Goal: Use online tool/utility: Utilize a website feature to perform a specific function

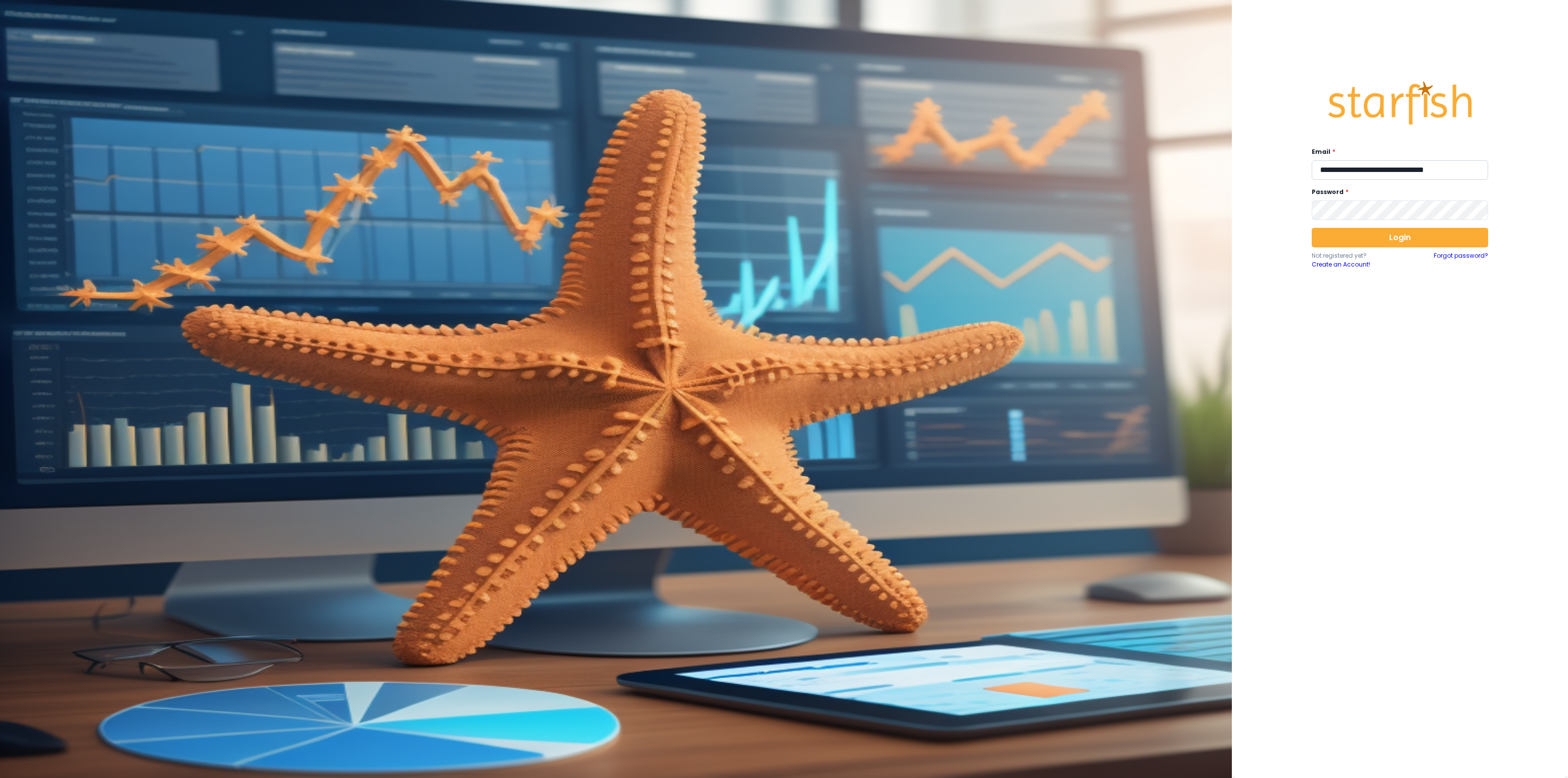
click at [1351, 166] on input "**********" at bounding box center [1400, 170] width 177 height 19
type input "**********"
click at [1387, 239] on button "Login" at bounding box center [1400, 237] width 177 height 19
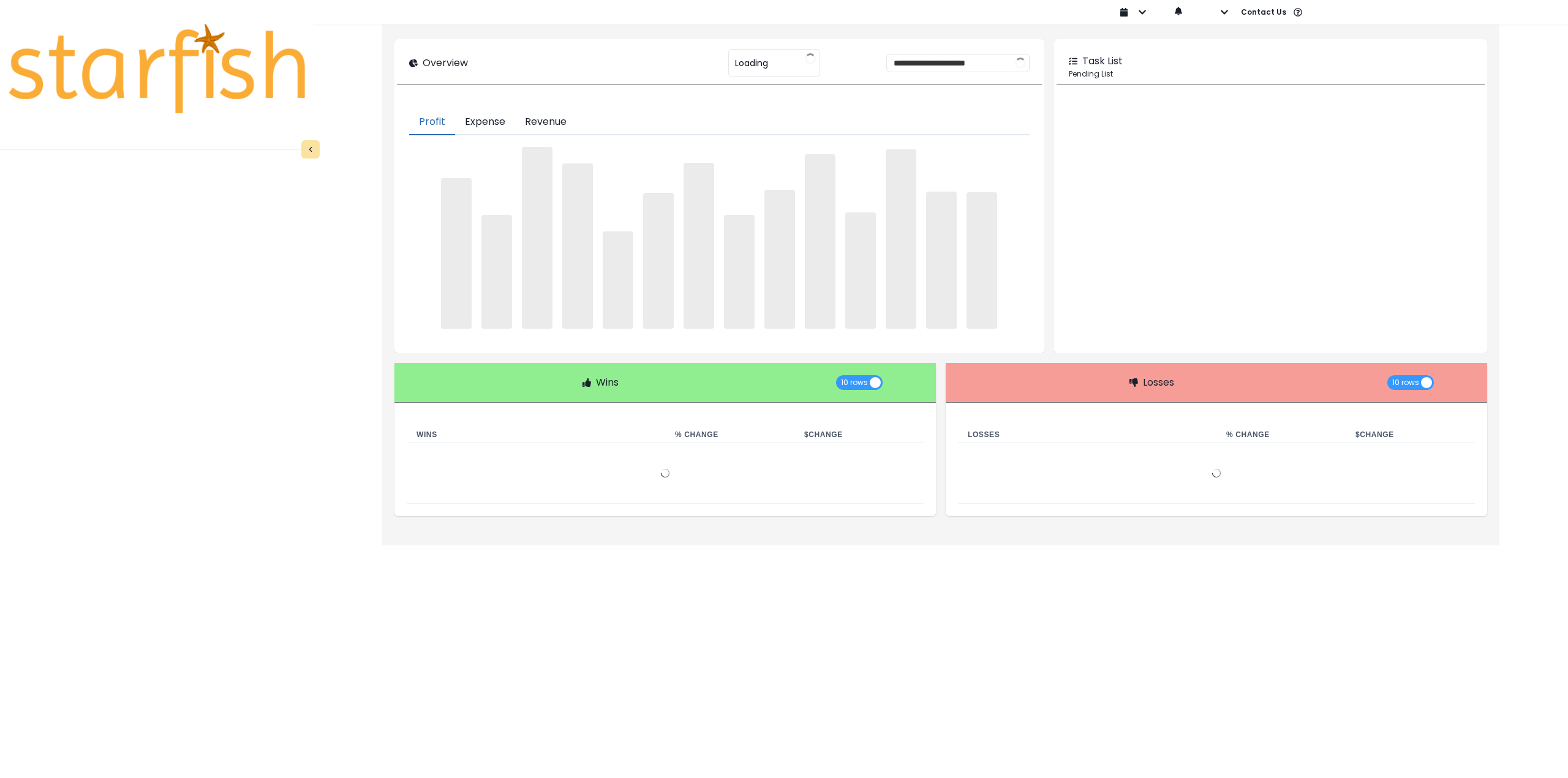
type input "********"
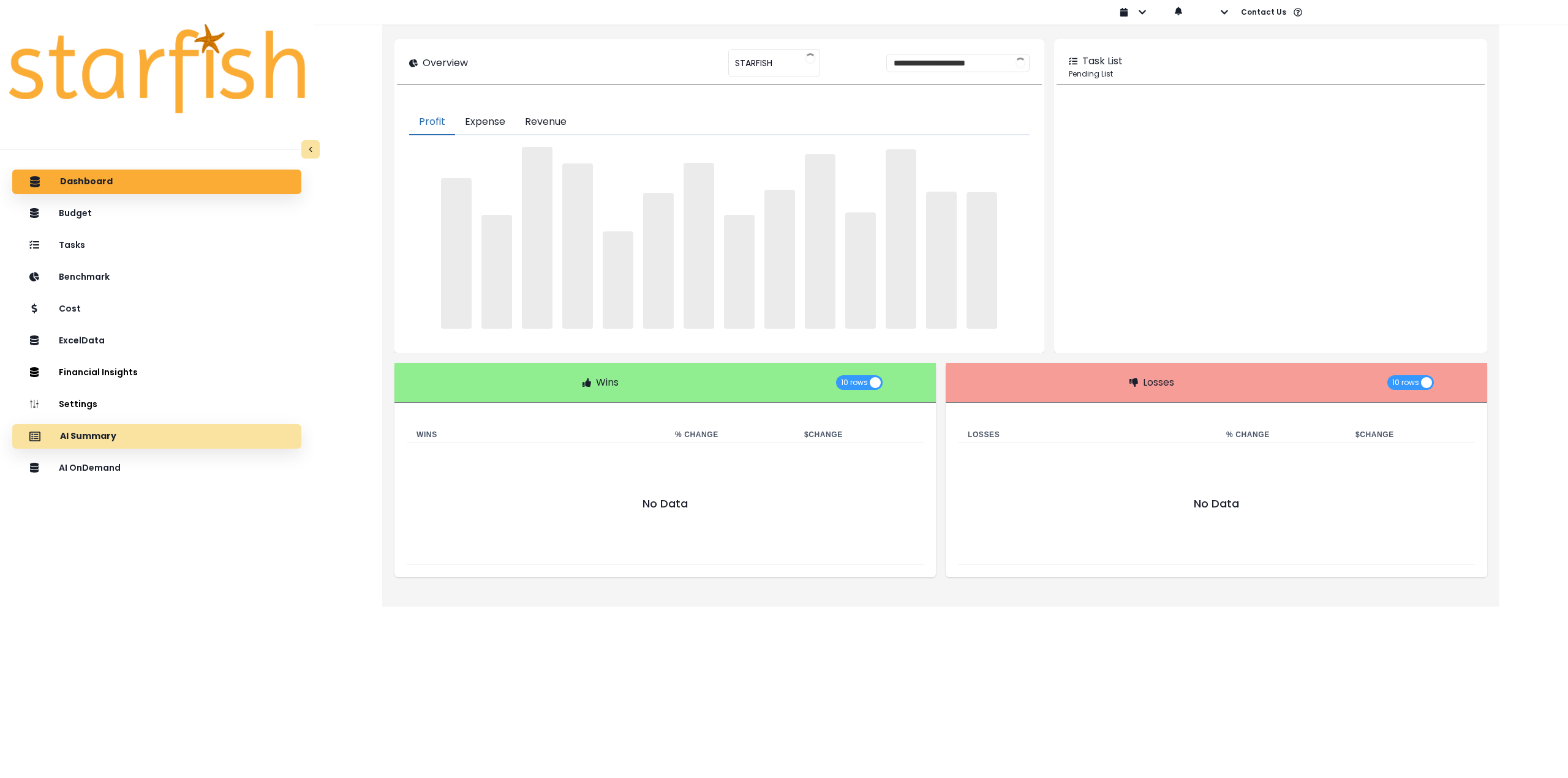
click at [138, 438] on div "AI Summary" at bounding box center [157, 437] width 269 height 26
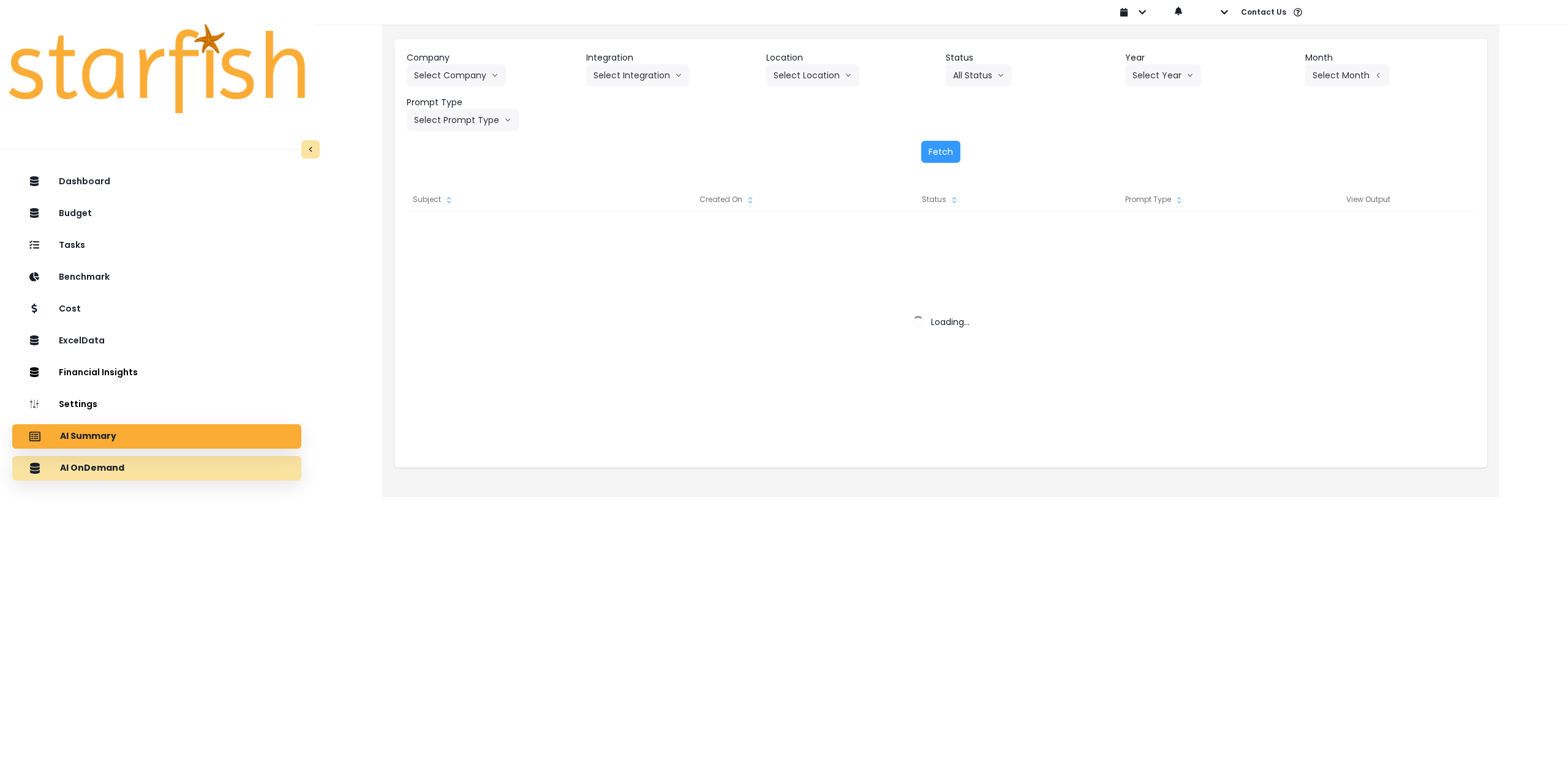
click at [138, 473] on div "AI OnDemand" at bounding box center [157, 468] width 269 height 26
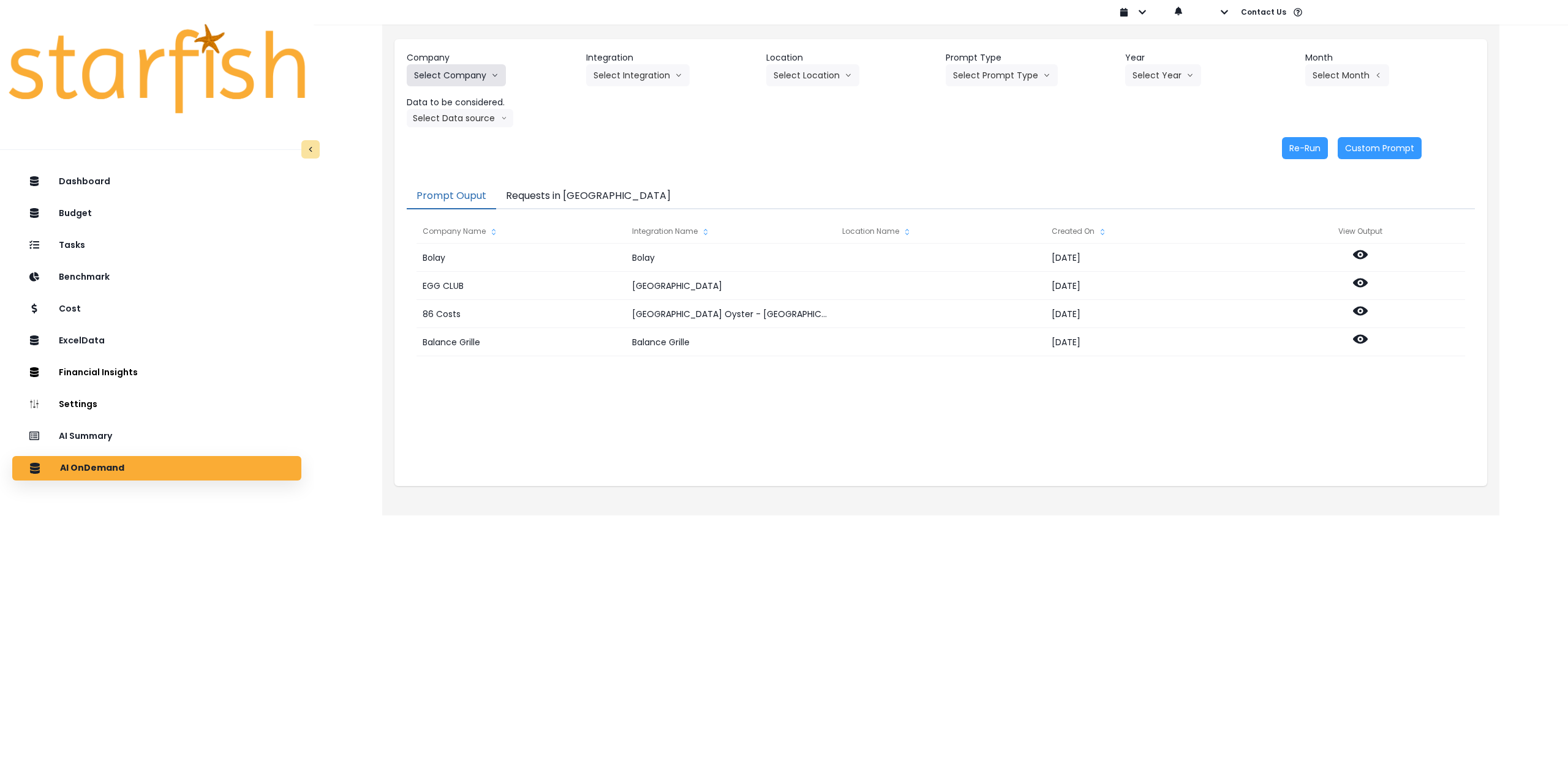
drag, startPoint x: 451, startPoint y: 73, endPoint x: 453, endPoint y: 83, distance: 10.2
click at [451, 72] on button "Select Company" at bounding box center [456, 75] width 99 height 22
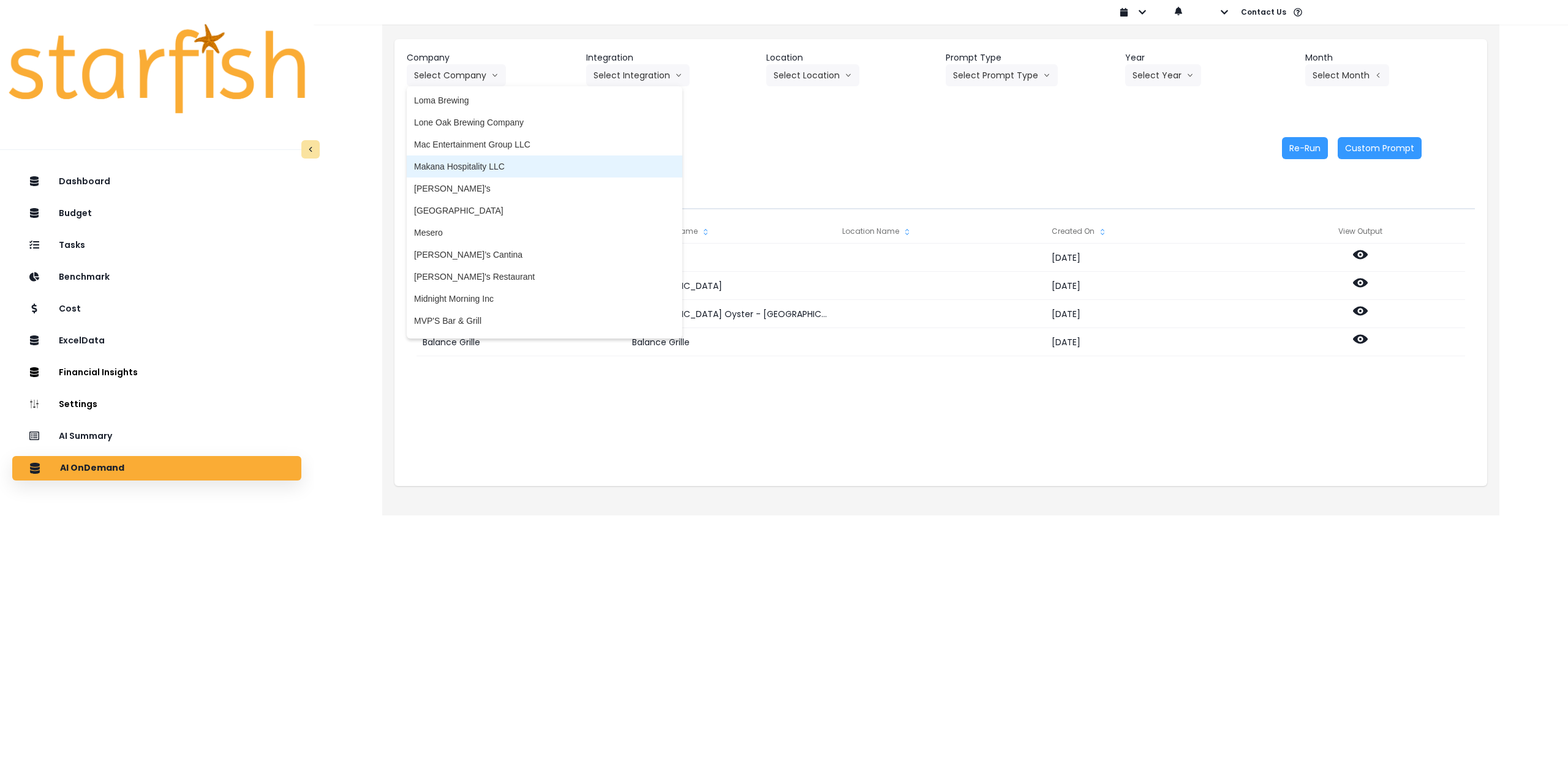
scroll to position [1775, 0]
click at [494, 150] on span "Makana Hospitality LLC" at bounding box center [544, 155] width 261 height 12
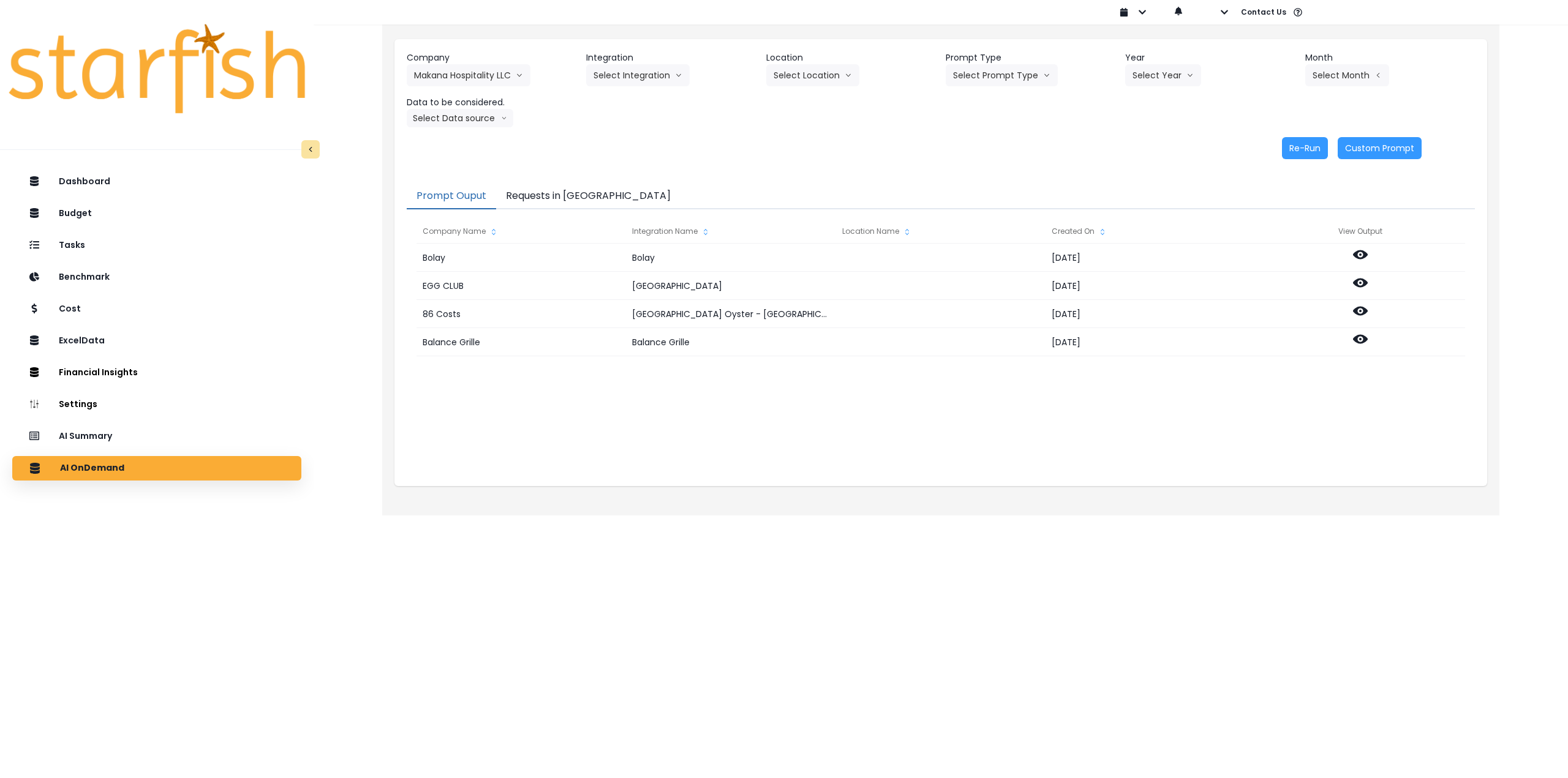
click at [622, 89] on div "Company Makana Hospitality LLC 86 Costs Asti Bagel Cafe Balance Grille Bald Gin…" at bounding box center [941, 90] width 1068 height 76
click at [625, 81] on button "Select Integration" at bounding box center [638, 75] width 103 height 22
drag, startPoint x: 628, startPoint y: 98, endPoint x: 636, endPoint y: 98, distance: 8.0
click at [632, 98] on span "Quickbooks Online" at bounding box center [629, 101] width 72 height 12
click at [820, 78] on button "Select Location" at bounding box center [813, 75] width 93 height 22
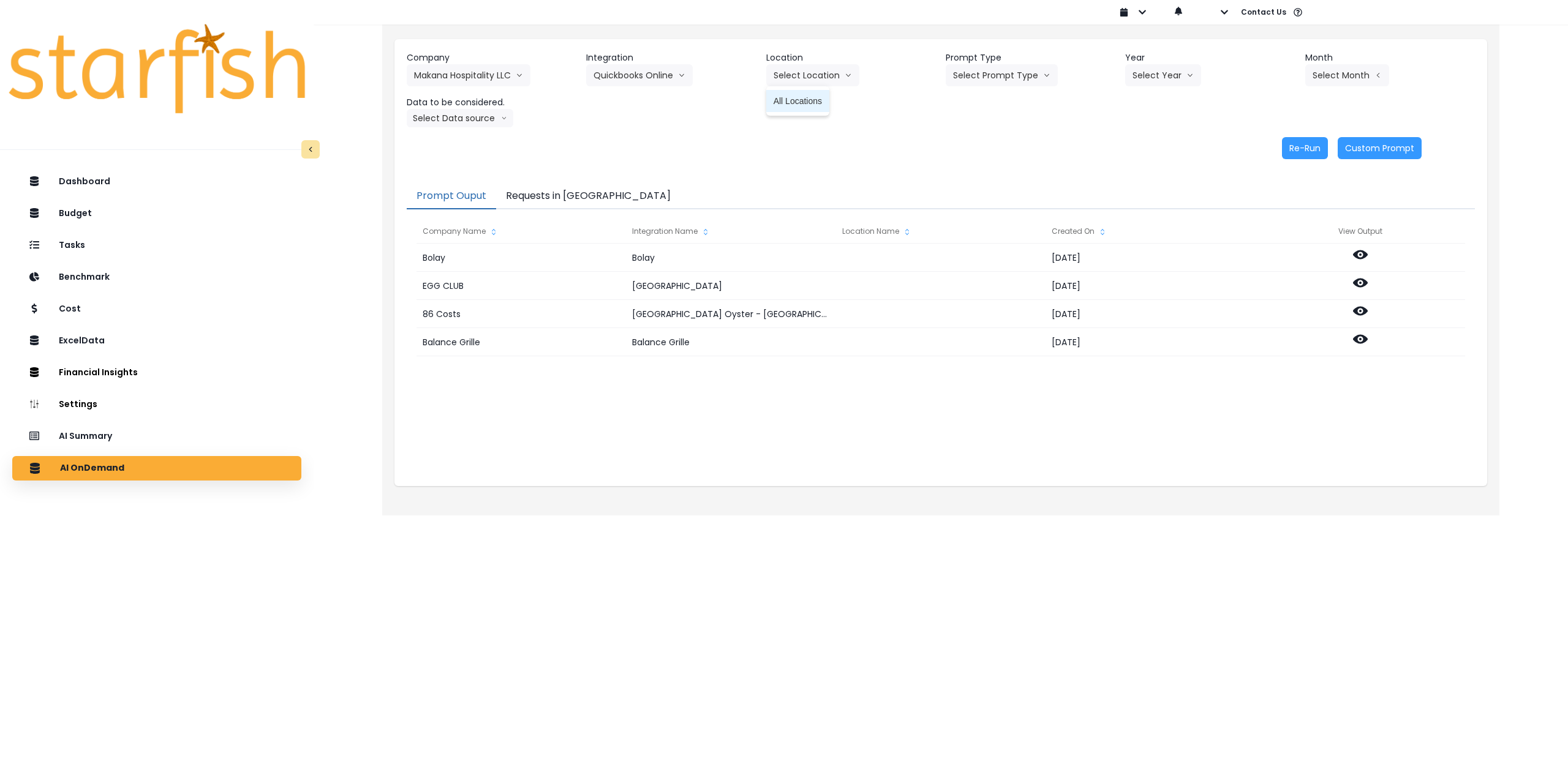
click at [815, 103] on span "All Locations" at bounding box center [798, 101] width 49 height 12
click at [978, 81] on button "Select Prompt Type" at bounding box center [1001, 75] width 112 height 22
click at [983, 163] on span "Monthly Summary" at bounding box center [988, 167] width 69 height 12
click at [1154, 80] on button "Select Year" at bounding box center [1163, 75] width 76 height 22
drag, startPoint x: 1134, startPoint y: 151, endPoint x: 1258, endPoint y: 111, distance: 130.3
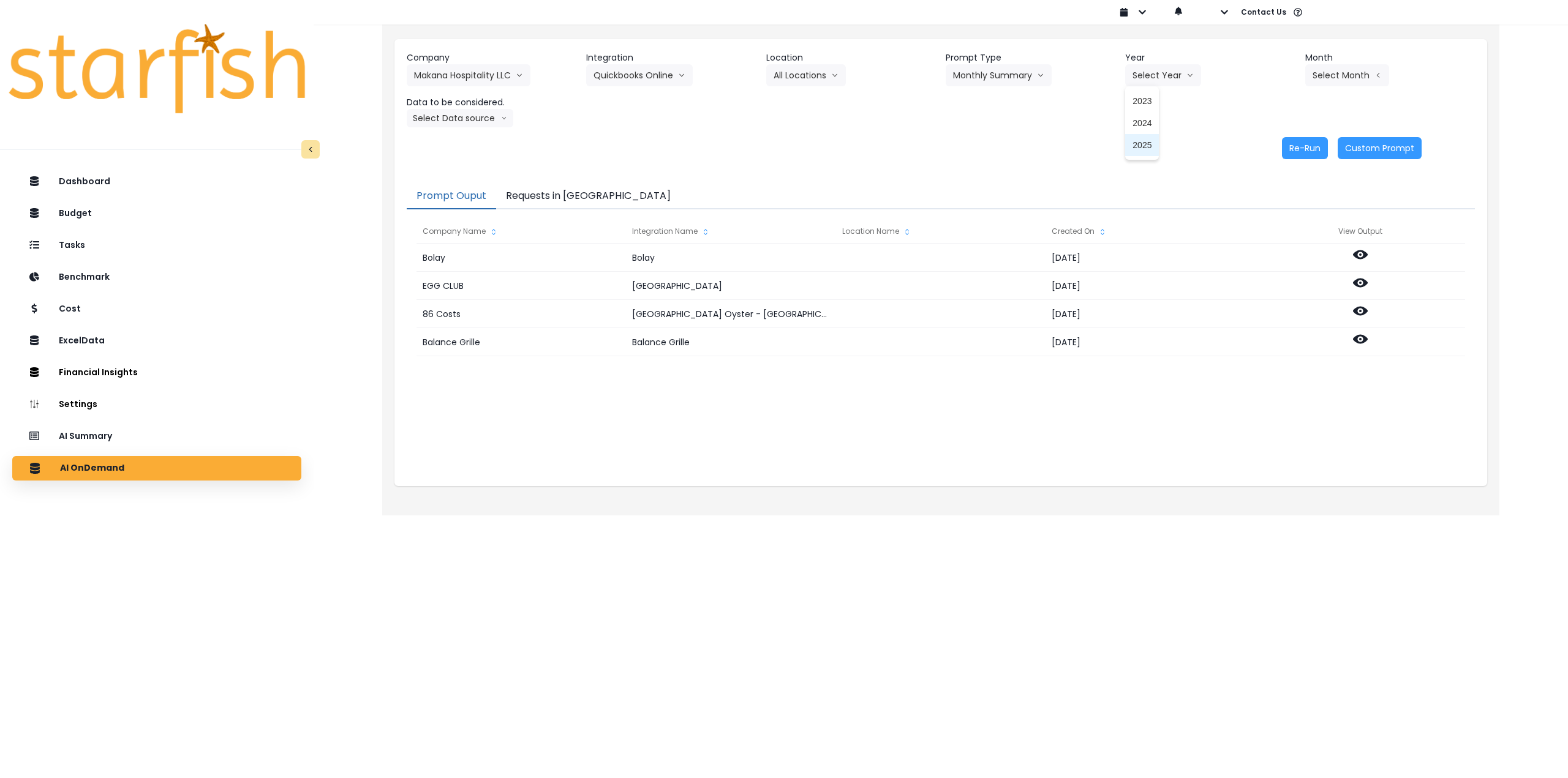
click at [1137, 151] on span "2025" at bounding box center [1141, 145] width 19 height 12
click at [1356, 74] on button "Select Month" at bounding box center [1347, 75] width 84 height 22
click at [1287, 190] on span "June" at bounding box center [1285, 189] width 24 height 12
click at [487, 122] on button "Select Data source" at bounding box center [460, 118] width 107 height 18
drag, startPoint x: 482, startPoint y: 139, endPoint x: 740, endPoint y: 153, distance: 258.4
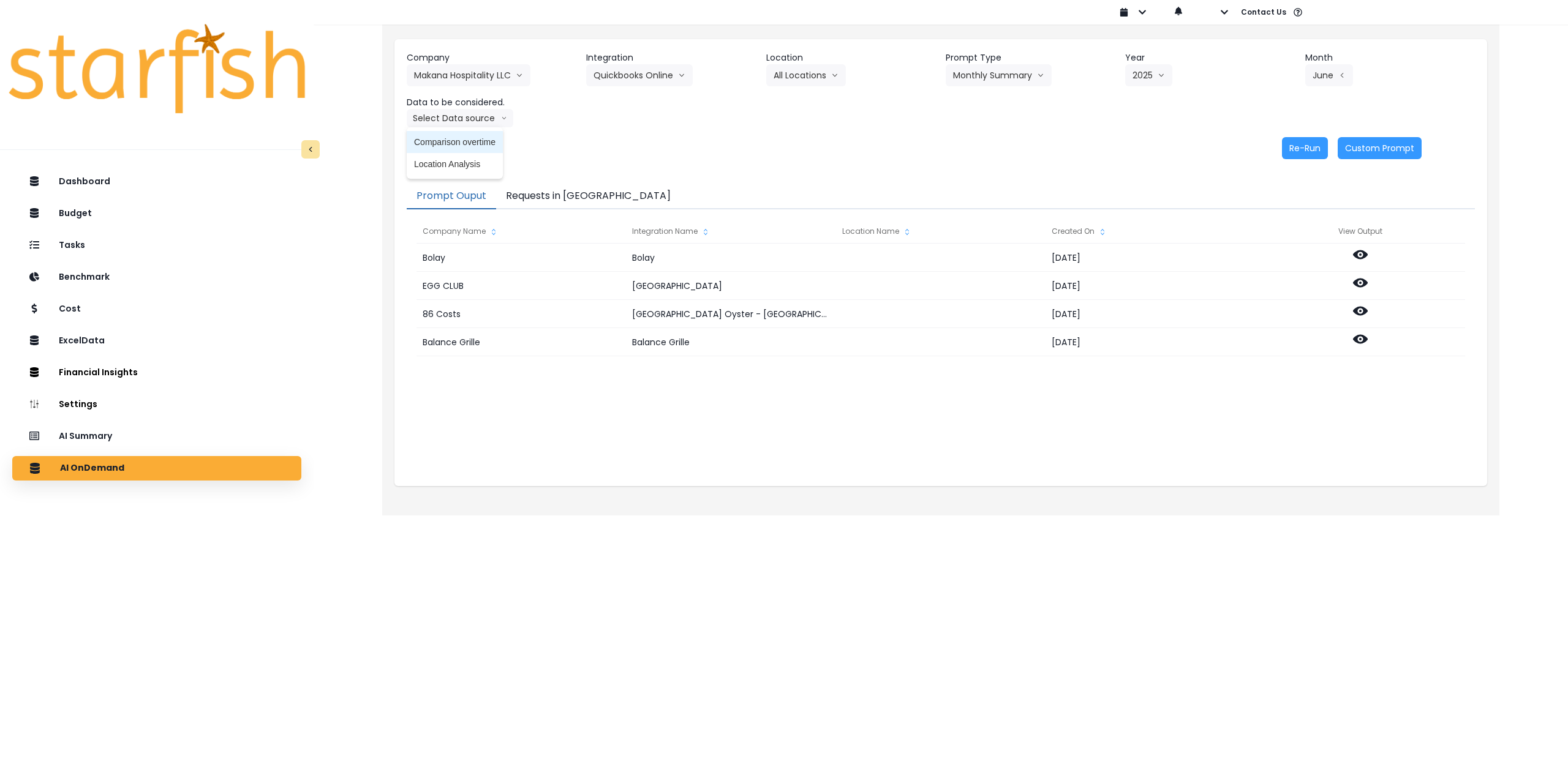
click at [483, 139] on span "Comparison overtime" at bounding box center [454, 142] width 81 height 12
click at [1318, 155] on button "Re-Run" at bounding box center [1305, 148] width 46 height 22
drag, startPoint x: 460, startPoint y: 122, endPoint x: 463, endPoint y: 149, distance: 27.2
click at [460, 122] on button "Comparison overtime" at bounding box center [466, 118] width 119 height 18
click at [466, 167] on span "Location Analysis" at bounding box center [454, 164] width 81 height 12
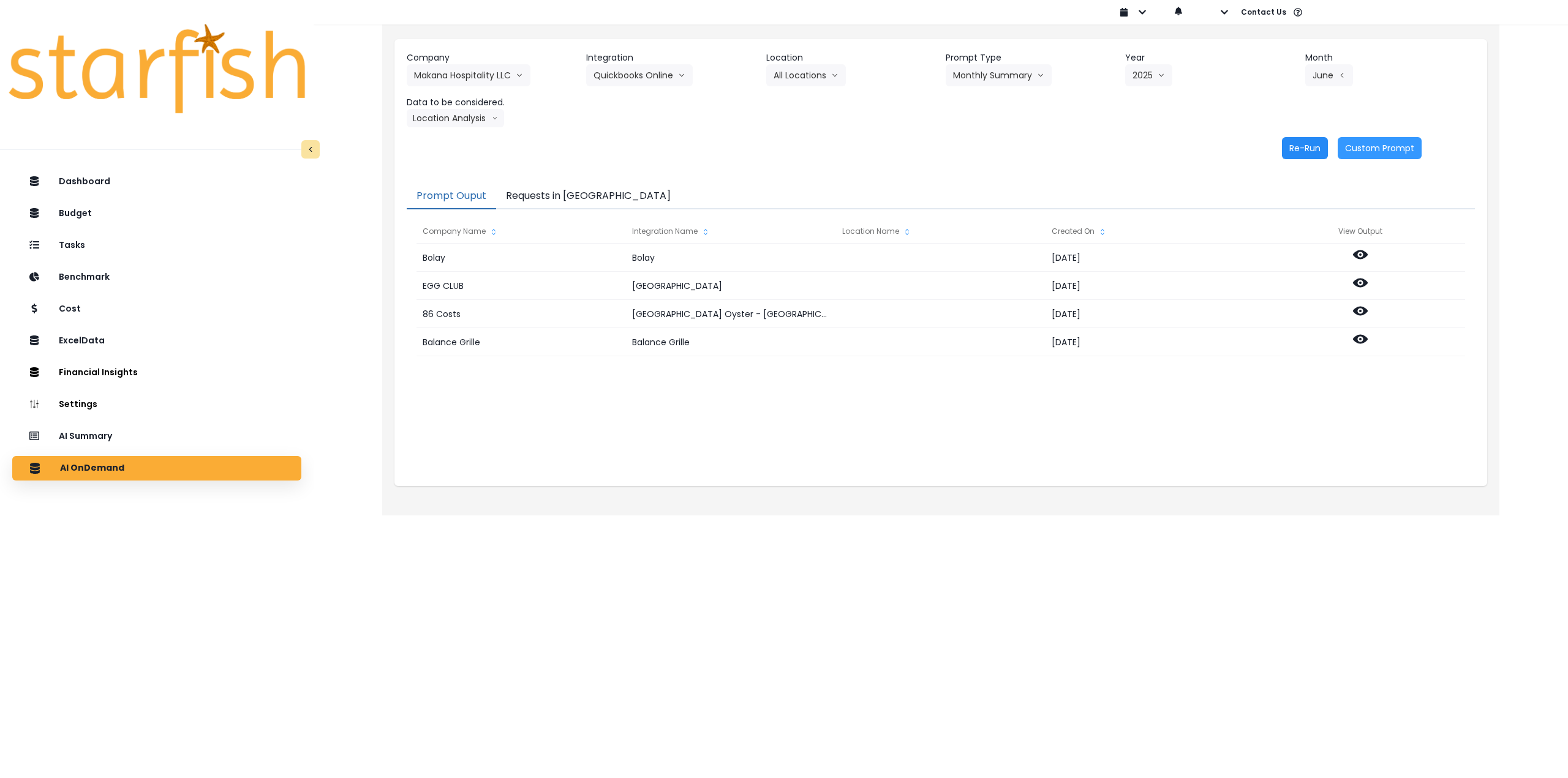
click at [1306, 149] on button "Re-Run" at bounding box center [1305, 148] width 46 height 22
click at [1318, 72] on button "June" at bounding box center [1328, 75] width 48 height 22
click at [1284, 211] on span "July" at bounding box center [1285, 211] width 24 height 12
click at [468, 120] on button "Location Analysis" at bounding box center [456, 118] width 97 height 18
click at [463, 140] on span "Comparison overtime" at bounding box center [454, 142] width 81 height 12
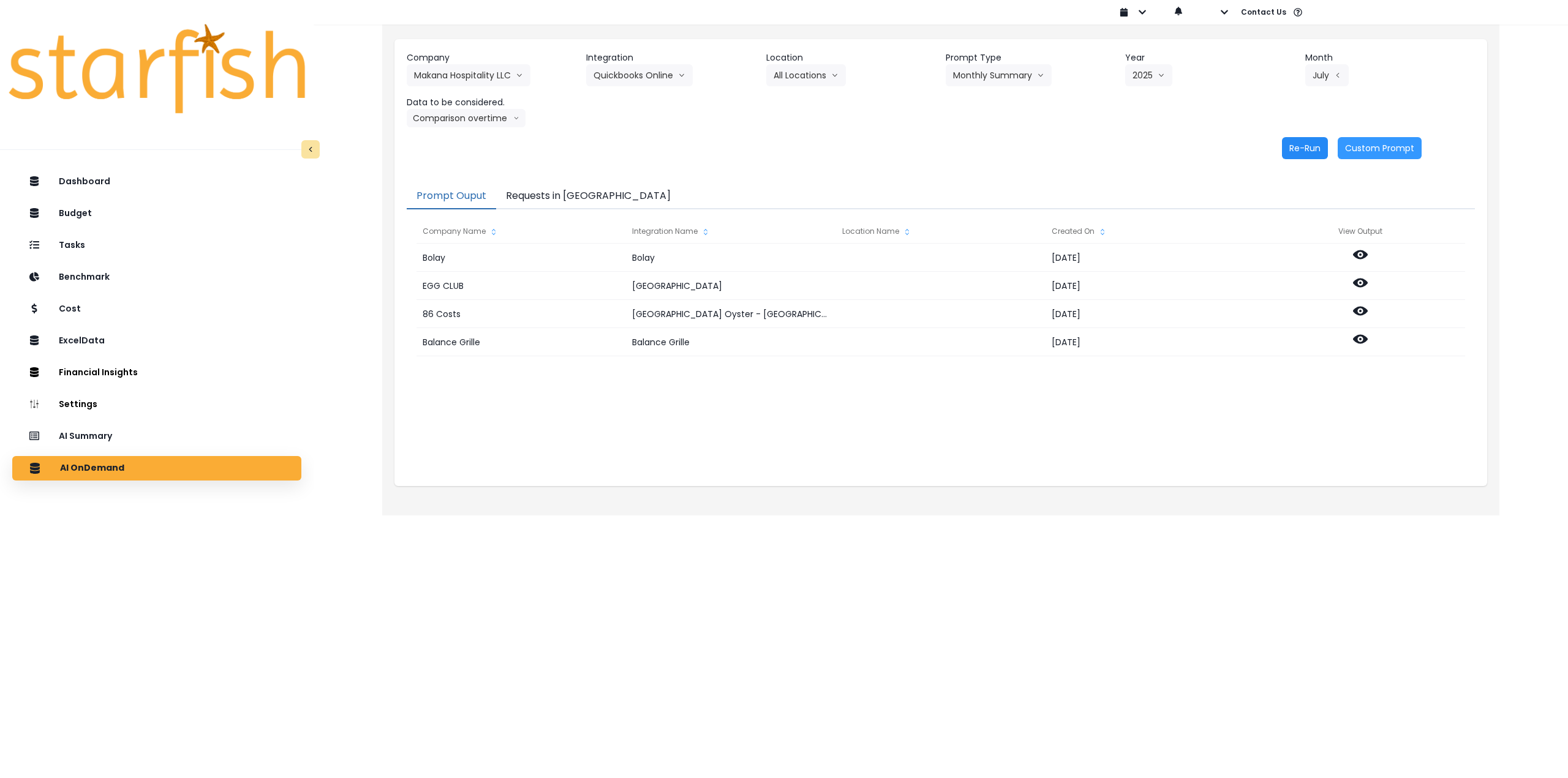
click at [1304, 154] on button "Re-Run" at bounding box center [1305, 148] width 46 height 22
click at [454, 119] on button "Comparison overtime" at bounding box center [466, 118] width 119 height 18
click at [450, 160] on span "Location Analysis" at bounding box center [454, 164] width 81 height 12
click at [1315, 152] on button "Re-Run" at bounding box center [1305, 148] width 46 height 22
click at [461, 74] on button "Makana Hospitality LLC" at bounding box center [469, 75] width 124 height 22
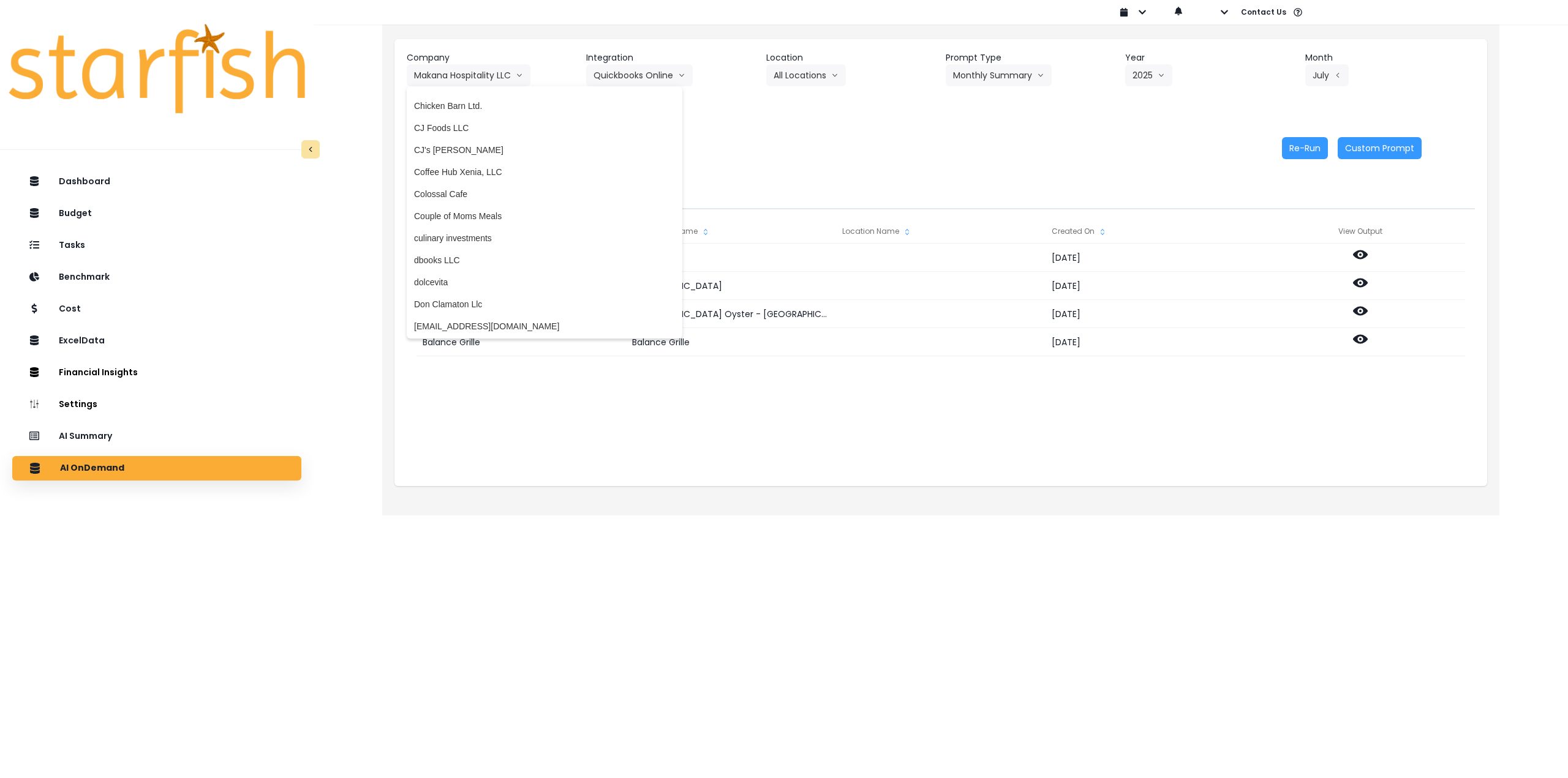
scroll to position [674, 0]
click at [488, 287] on span "culinary investments" at bounding box center [544, 287] width 261 height 12
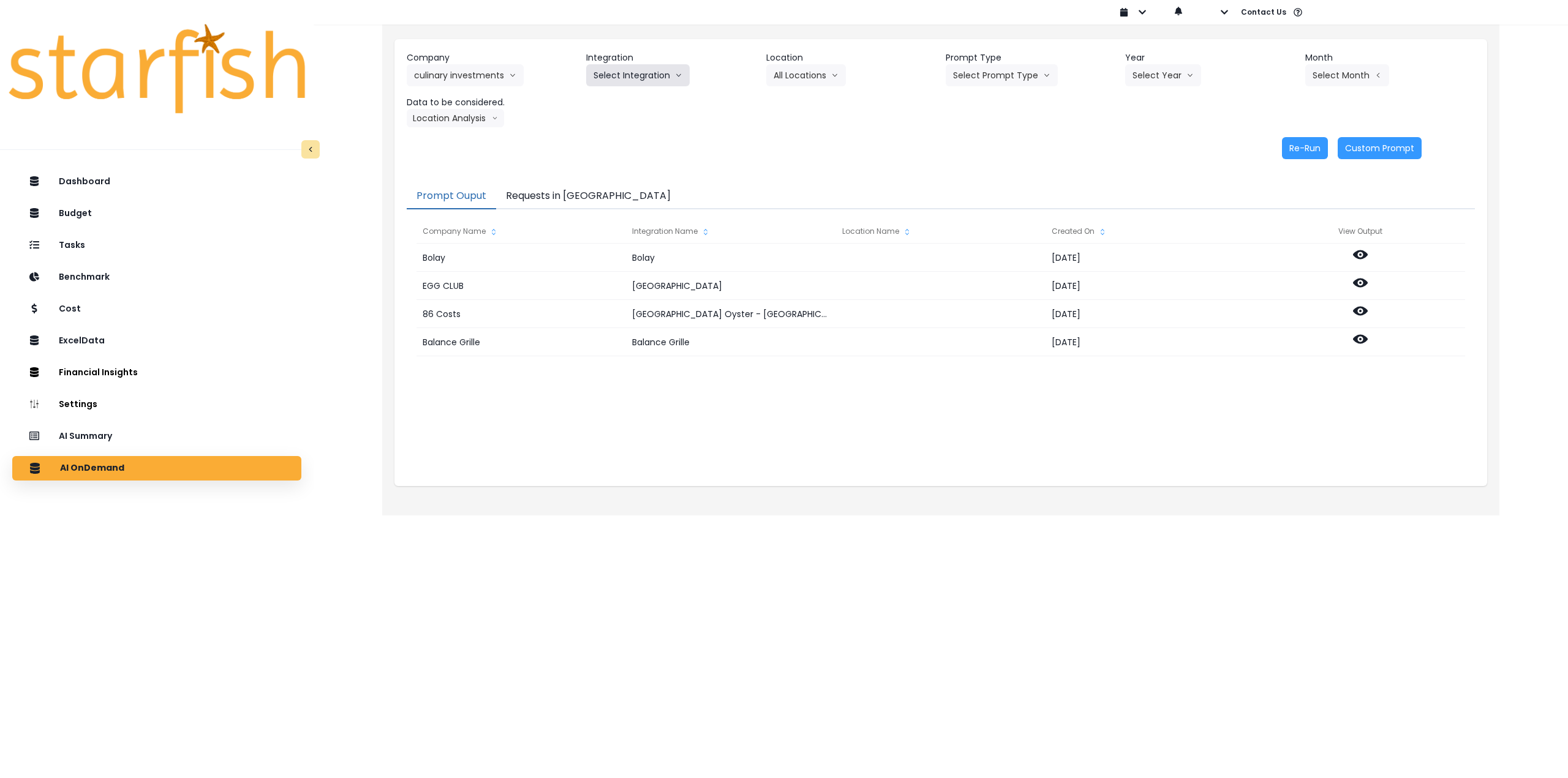
click at [641, 78] on button "Select Integration" at bounding box center [638, 75] width 103 height 22
click at [632, 100] on span "Culinary Investments" at bounding box center [633, 101] width 80 height 12
click at [995, 74] on button "Select Prompt Type" at bounding box center [1001, 75] width 112 height 22
click at [981, 161] on span "Monthly Summary" at bounding box center [988, 167] width 69 height 12
click at [1165, 82] on button "Select Year" at bounding box center [1163, 75] width 76 height 22
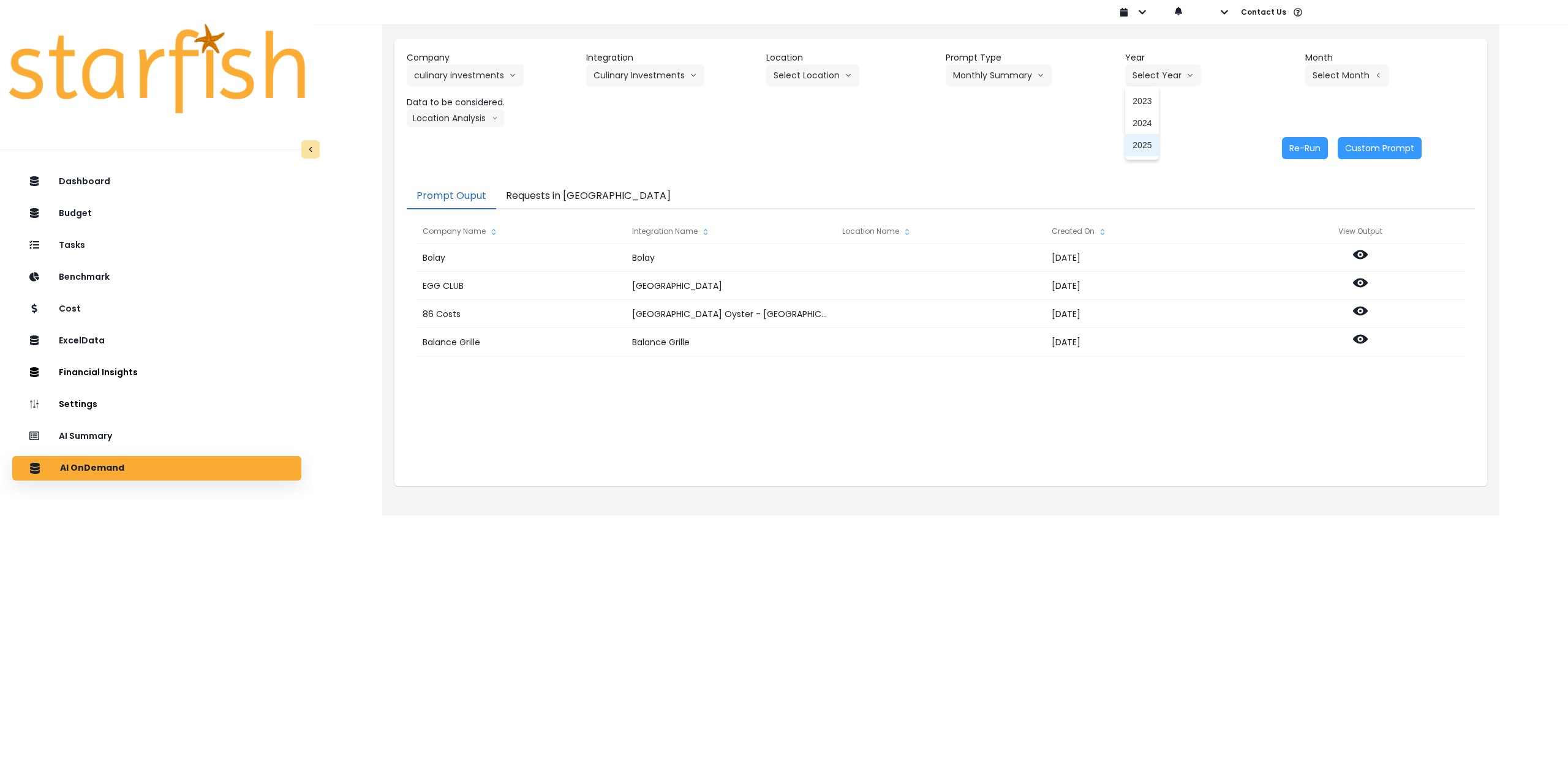
click at [1149, 151] on li "2025" at bounding box center [1142, 144] width 33 height 22
click at [1337, 77] on button "Select Month" at bounding box center [1347, 75] width 84 height 22
click at [1274, 234] on span "Aug" at bounding box center [1285, 233] width 24 height 12
click at [429, 119] on button "Location Analysis" at bounding box center [456, 118] width 97 height 18
drag, startPoint x: 445, startPoint y: 141, endPoint x: 693, endPoint y: 143, distance: 248.0
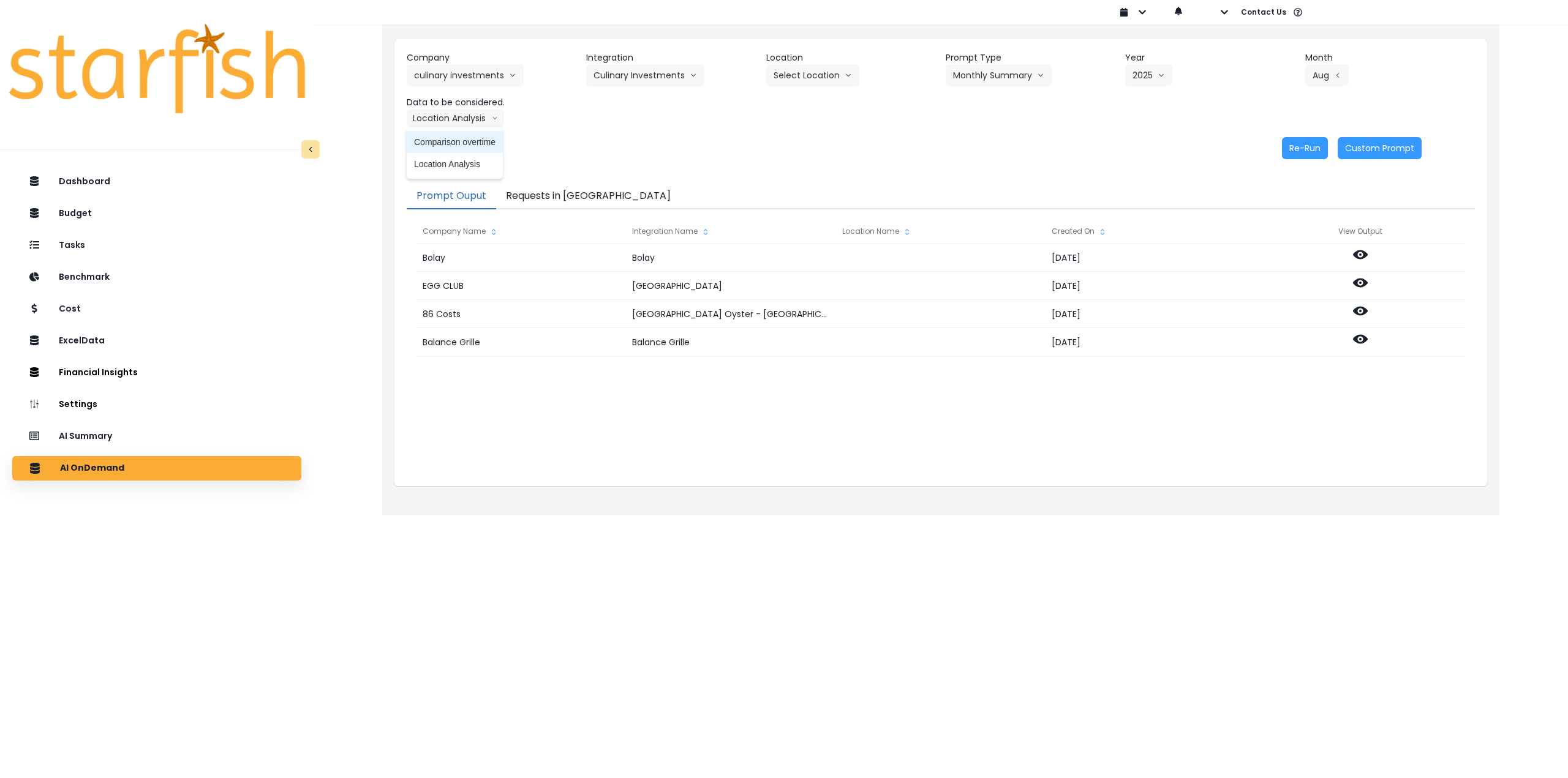
click at [446, 141] on span "Comparison overtime" at bounding box center [454, 142] width 81 height 12
click at [1290, 147] on button "Re-Run" at bounding box center [1305, 148] width 46 height 22
click at [450, 116] on button "Comparison overtime" at bounding box center [466, 118] width 119 height 18
click at [450, 164] on span "Location Analysis" at bounding box center [454, 164] width 81 height 12
click at [1296, 156] on button "Re-Run" at bounding box center [1305, 148] width 46 height 22
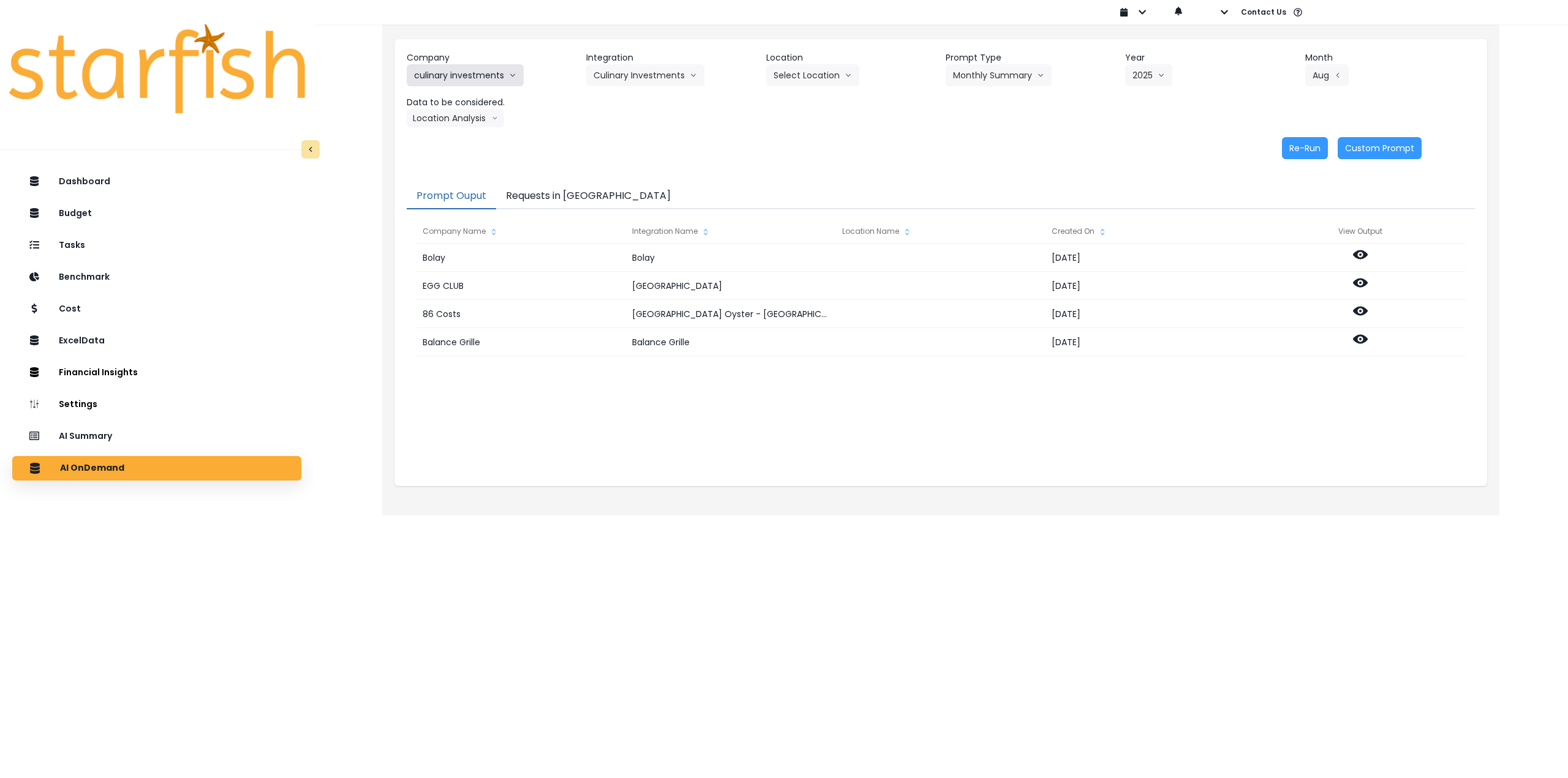
click at [445, 71] on button "culinary investments" at bounding box center [466, 75] width 117 height 22
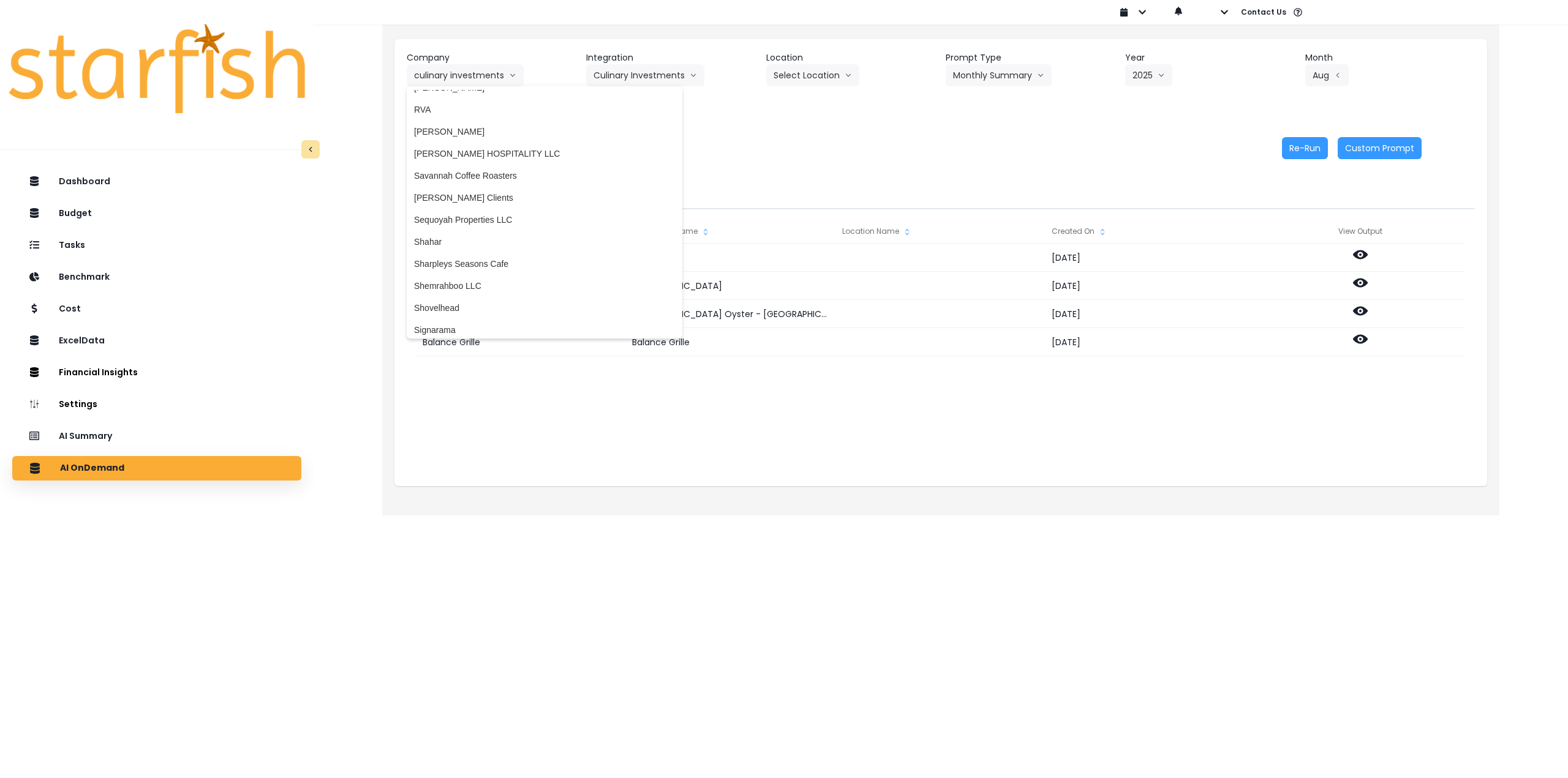
scroll to position [2449, 0]
click at [465, 220] on li "[PERSON_NAME] Clients" at bounding box center [545, 230] width 275 height 22
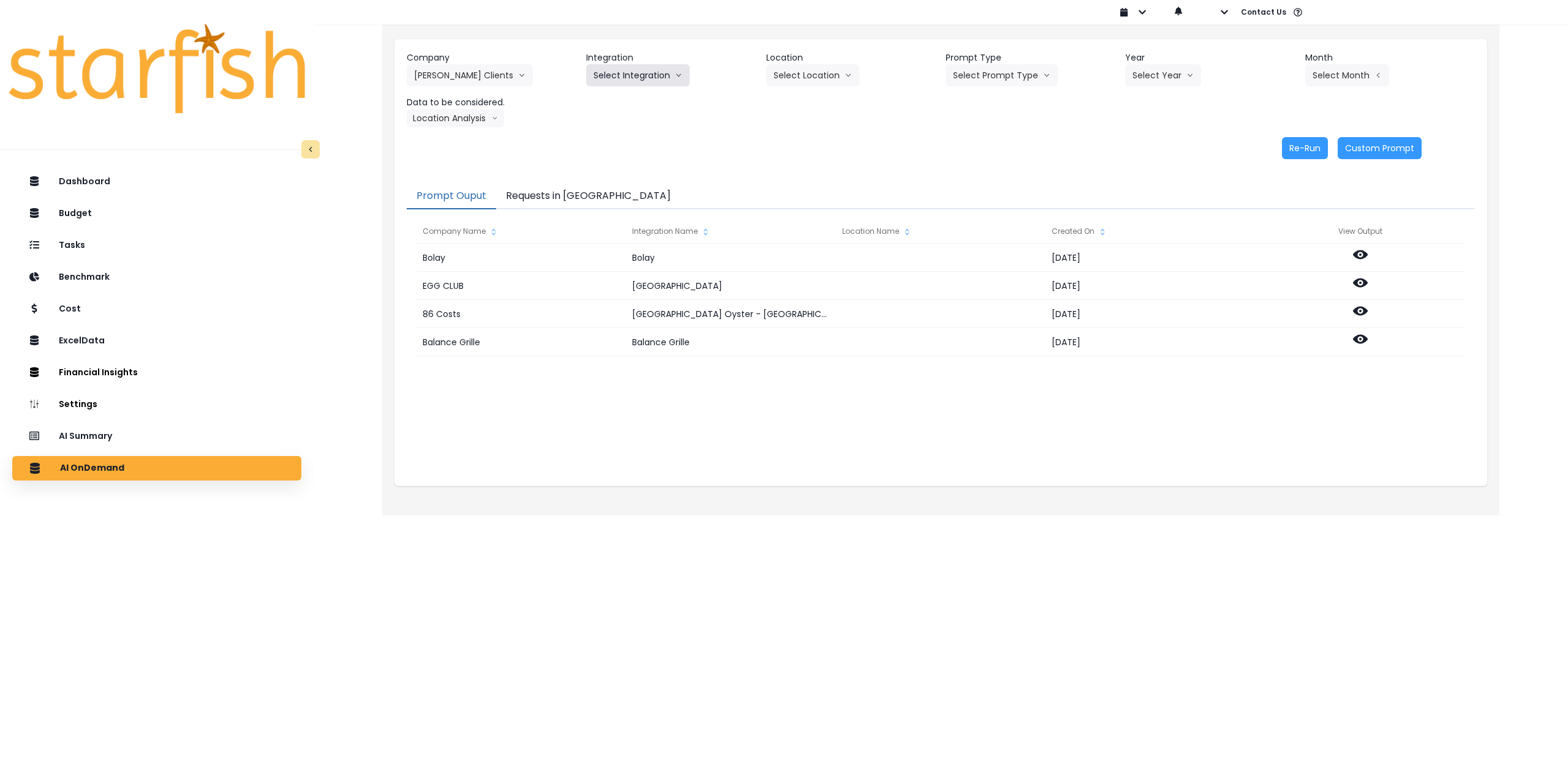
click at [639, 71] on button "Select Integration" at bounding box center [638, 75] width 103 height 22
click at [615, 125] on span "Kappy's" at bounding box center [666, 123] width 146 height 12
click at [806, 69] on button "Select Location" at bounding box center [813, 75] width 93 height 22
drag, startPoint x: 797, startPoint y: 102, endPoint x: 925, endPoint y: 81, distance: 129.7
click at [797, 102] on span "All Locations" at bounding box center [798, 101] width 49 height 12
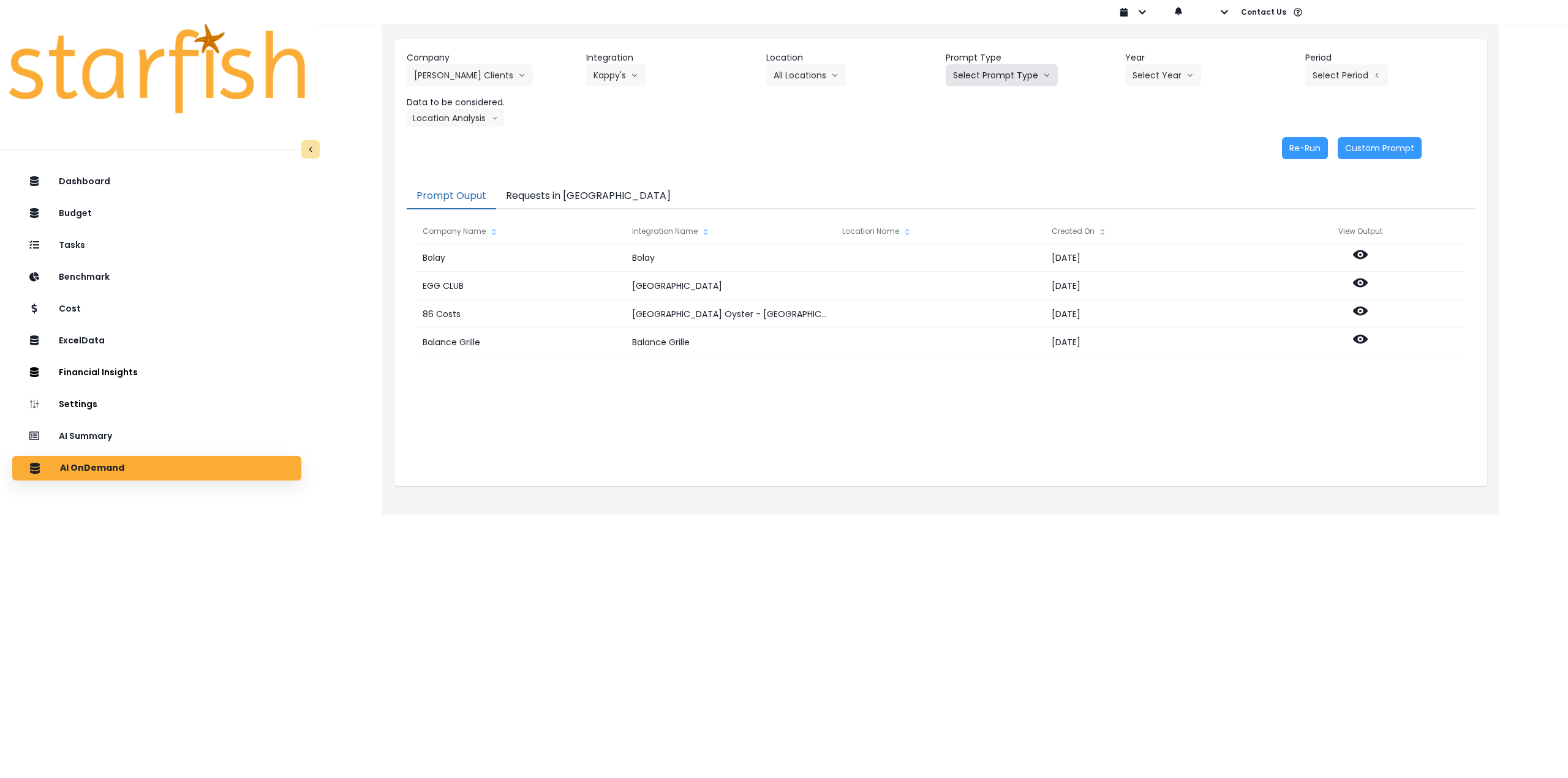
click at [988, 78] on button "Select Prompt Type" at bounding box center [1001, 75] width 112 height 22
drag, startPoint x: 985, startPoint y: 169, endPoint x: 1082, endPoint y: 121, distance: 108.2
click at [990, 169] on span "Monthly Summary" at bounding box center [988, 167] width 69 height 12
click at [1145, 84] on button "Select Year" at bounding box center [1163, 75] width 76 height 22
click at [1149, 148] on span "2025" at bounding box center [1141, 145] width 19 height 12
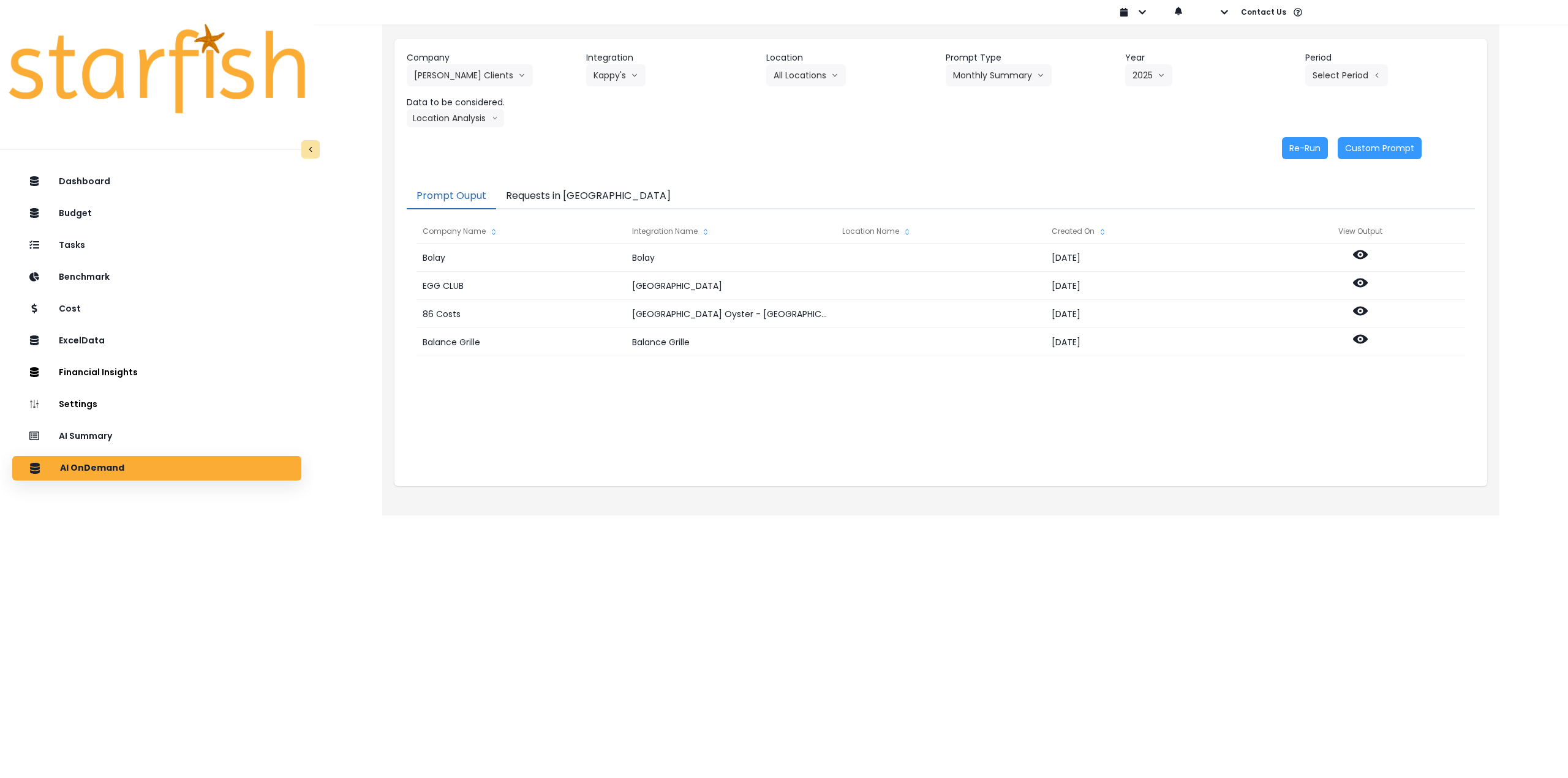
click at [1372, 90] on div "Company [PERSON_NAME] Clients 86 Costs Asti Bagel Cafe Balance Grille Bald Ging…" at bounding box center [941, 90] width 1068 height 76
click at [1359, 80] on button "Select Period" at bounding box center [1346, 75] width 83 height 22
click at [1283, 230] on span "P8" at bounding box center [1290, 233] width 15 height 12
click at [1316, 73] on button "P8" at bounding box center [1323, 75] width 37 height 22
click at [1283, 248] on li "P9" at bounding box center [1290, 255] width 30 height 22
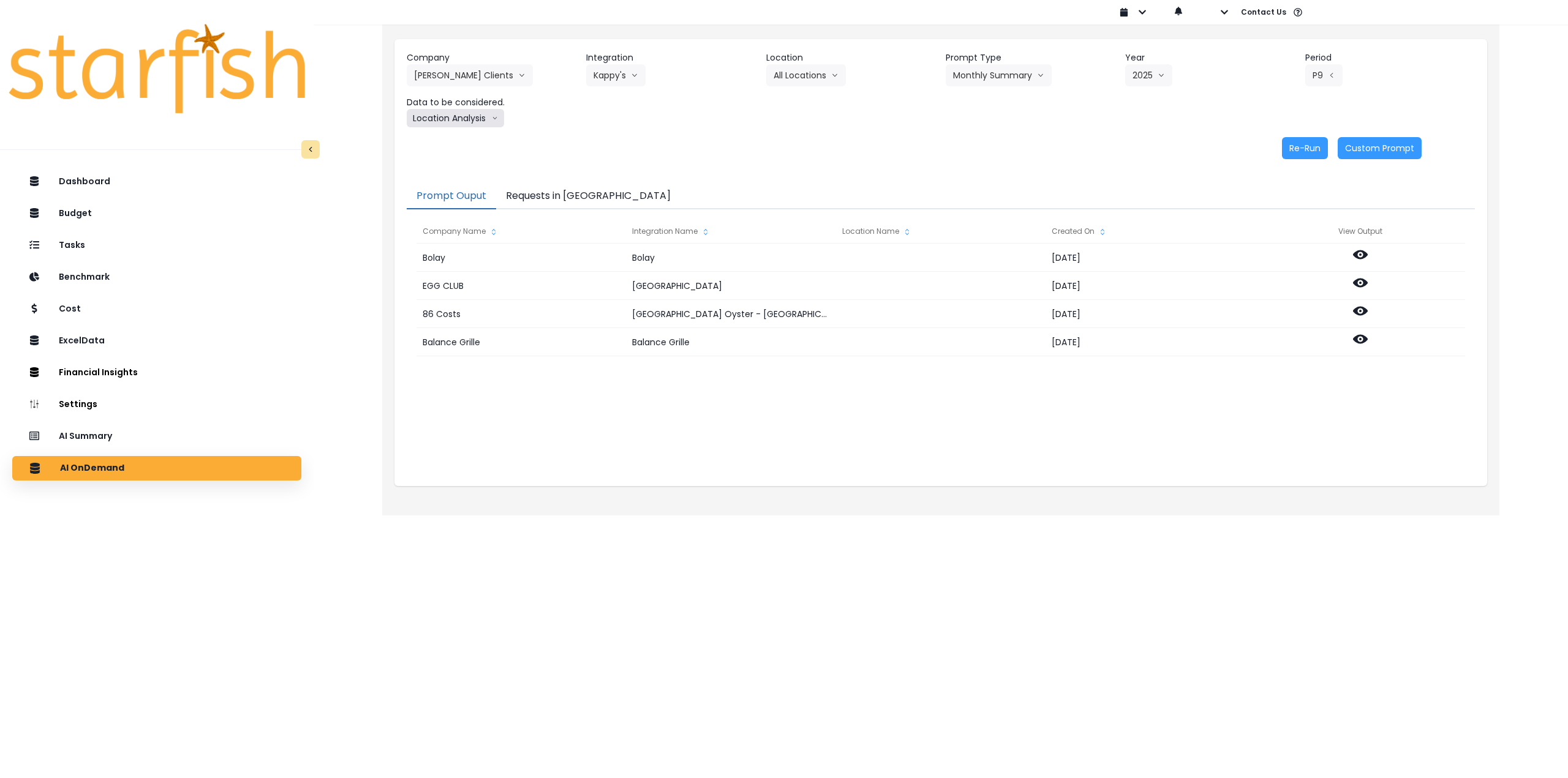
click at [446, 125] on button "Location Analysis" at bounding box center [456, 118] width 97 height 18
click at [459, 147] on span "Comparison overtime" at bounding box center [454, 142] width 81 height 12
click at [1302, 151] on button "Re-Run" at bounding box center [1305, 148] width 46 height 22
click at [485, 124] on button "Comparison overtime" at bounding box center [466, 118] width 119 height 18
drag, startPoint x: 479, startPoint y: 164, endPoint x: 823, endPoint y: 169, distance: 344.0
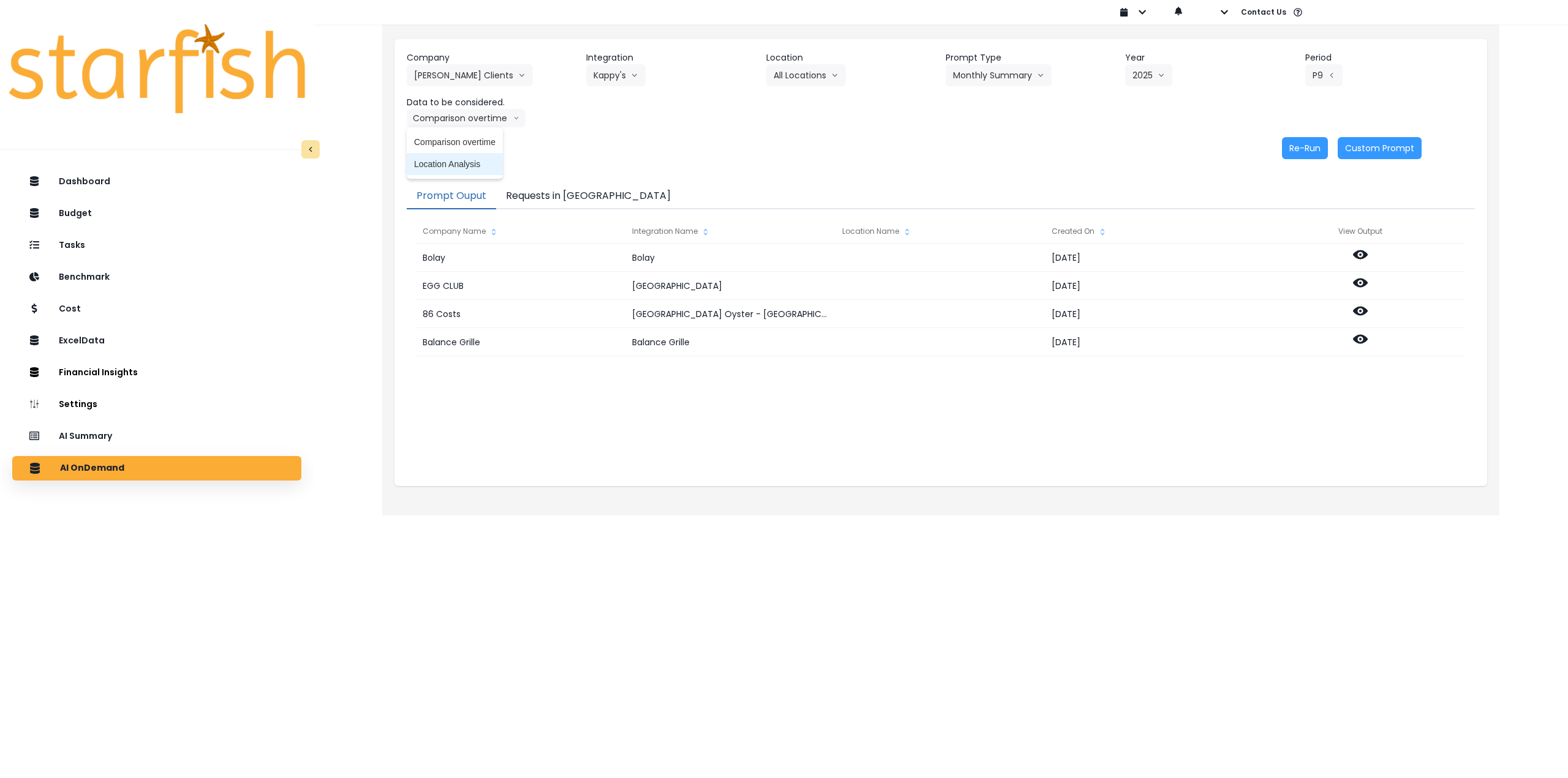
click at [479, 164] on span "Location Analysis" at bounding box center [454, 164] width 81 height 12
click at [1312, 151] on button "Re-Run" at bounding box center [1305, 148] width 46 height 22
click at [621, 74] on button "Kappy's" at bounding box center [615, 75] width 59 height 22
click at [625, 102] on span "[PERSON_NAME]'s Bistro & Wine Bar" at bounding box center [666, 101] width 146 height 12
click at [813, 78] on button "Select Location" at bounding box center [817, 75] width 93 height 22
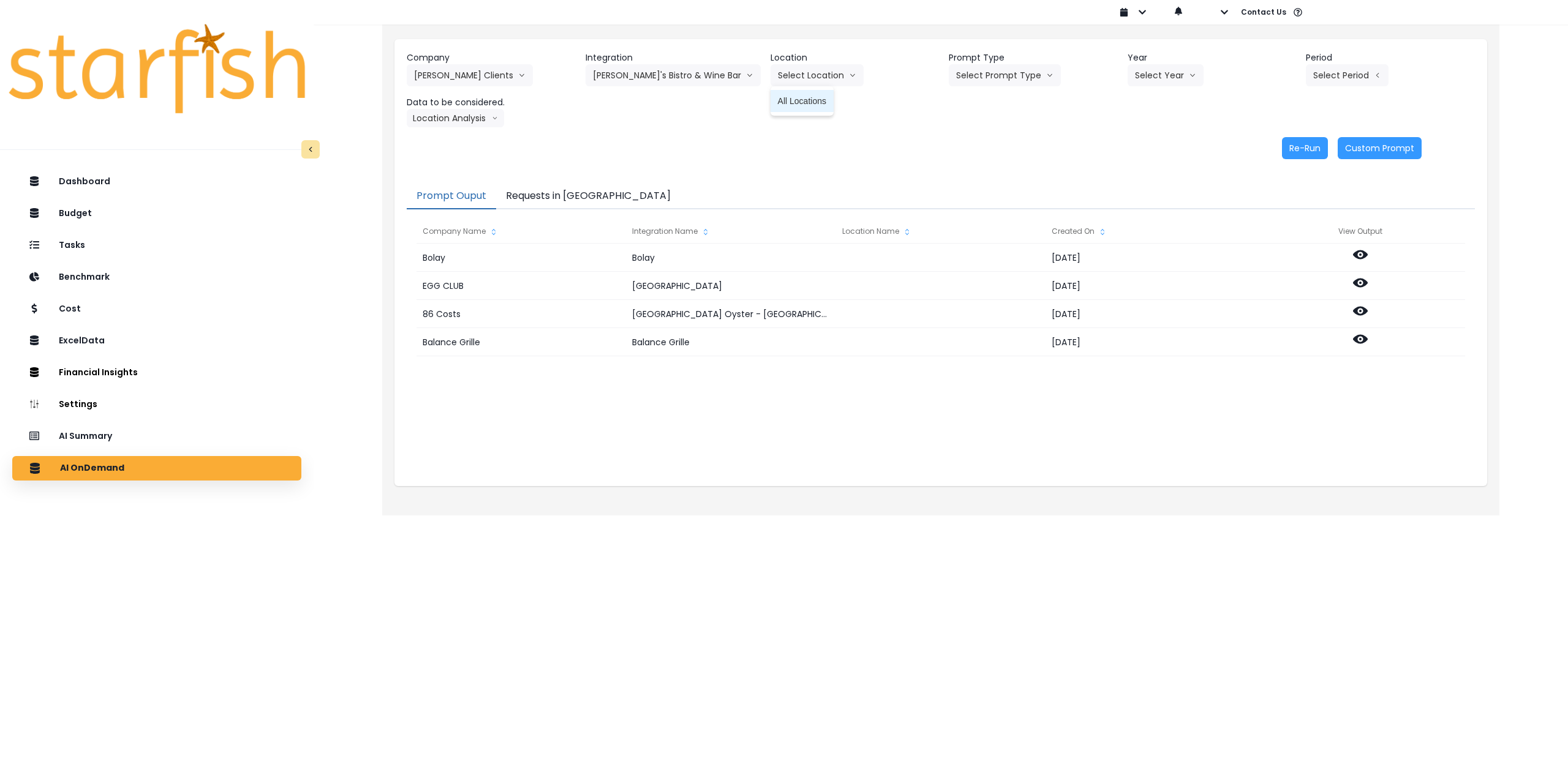
drag, startPoint x: 804, startPoint y: 100, endPoint x: 927, endPoint y: 87, distance: 123.7
click at [809, 100] on span "All Locations" at bounding box center [802, 101] width 49 height 12
click at [984, 79] on button "Select Prompt Type" at bounding box center [1004, 75] width 112 height 22
click at [983, 162] on span "Monthly Summary" at bounding box center [991, 167] width 69 height 12
click at [1162, 70] on button "Select Year" at bounding box center [1166, 75] width 76 height 22
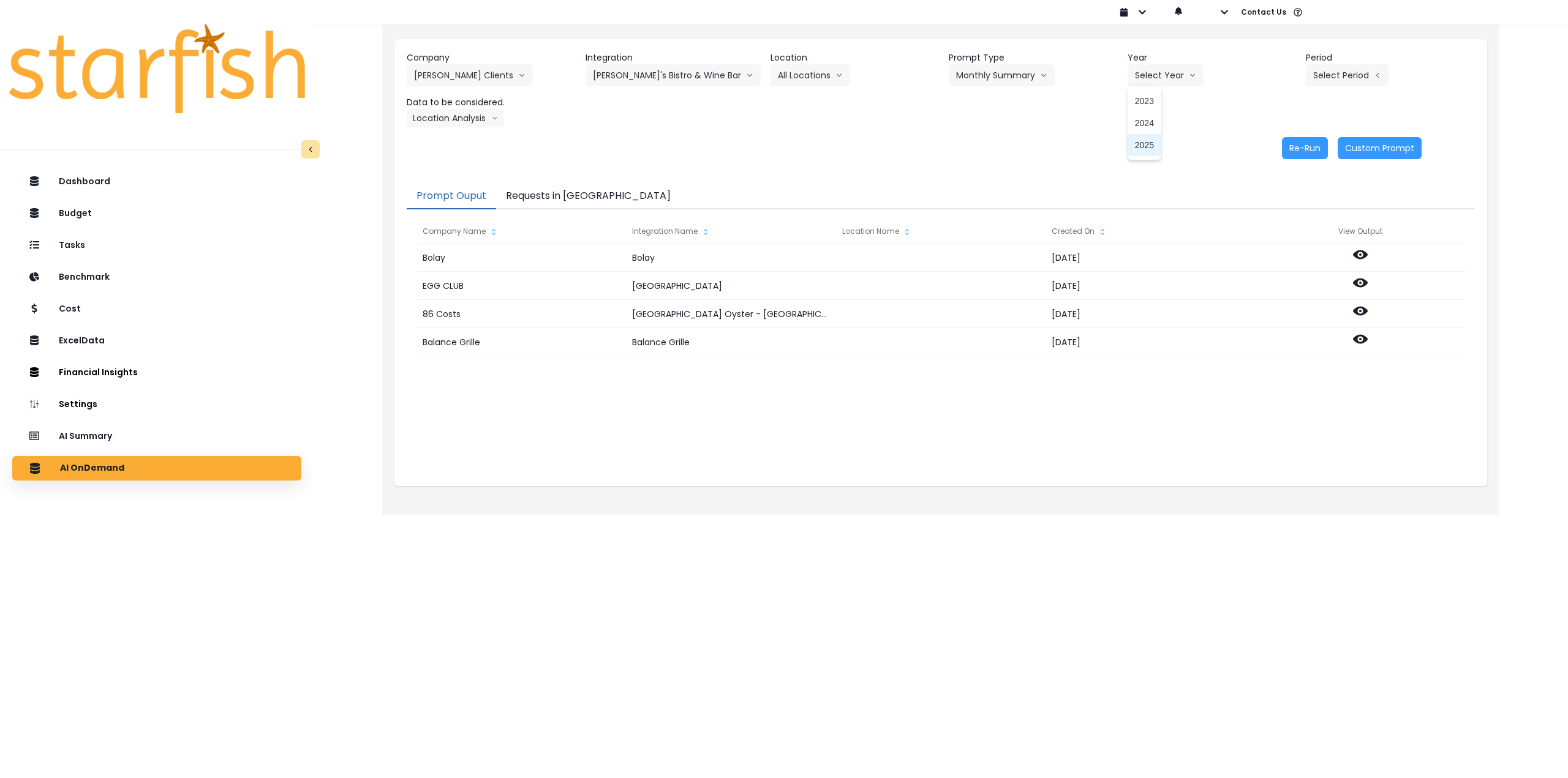
drag, startPoint x: 1146, startPoint y: 146, endPoint x: 1201, endPoint y: 135, distance: 56.1
click at [1148, 146] on span "2025" at bounding box center [1144, 145] width 19 height 12
click at [1356, 76] on button "Select Period" at bounding box center [1347, 75] width 83 height 22
drag, startPoint x: 1276, startPoint y: 255, endPoint x: 940, endPoint y: 203, distance: 340.0
click at [1283, 254] on span "P9" at bounding box center [1290, 256] width 15 height 12
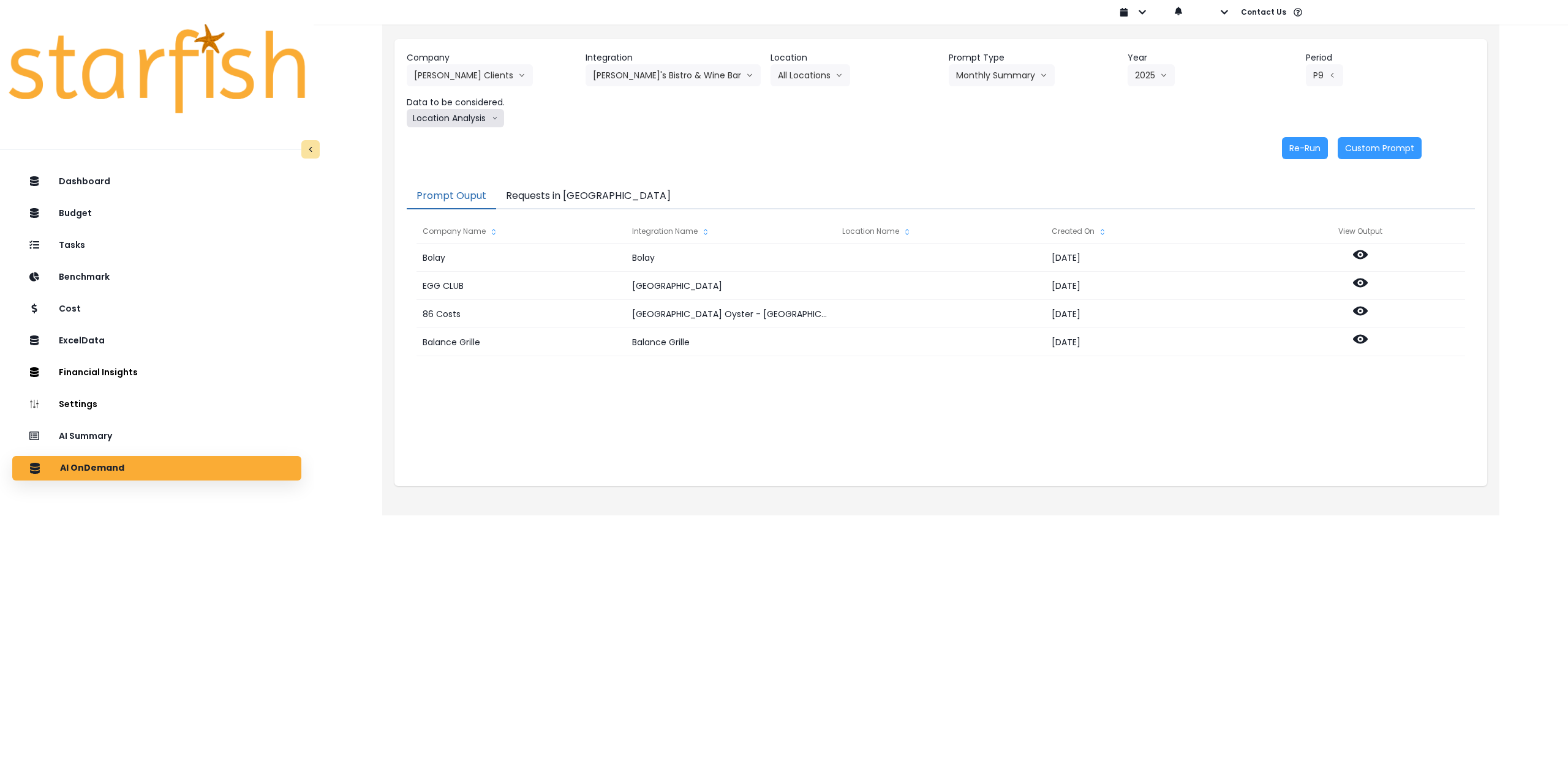
drag, startPoint x: 463, startPoint y: 119, endPoint x: 463, endPoint y: 131, distance: 12.0
click at [463, 119] on button "Location Analysis" at bounding box center [456, 118] width 97 height 18
click at [463, 137] on span "Comparison overtime" at bounding box center [454, 142] width 81 height 12
click at [1303, 144] on button "Re-Run" at bounding box center [1305, 148] width 46 height 22
click at [499, 114] on button "Comparison overtime" at bounding box center [466, 118] width 119 height 18
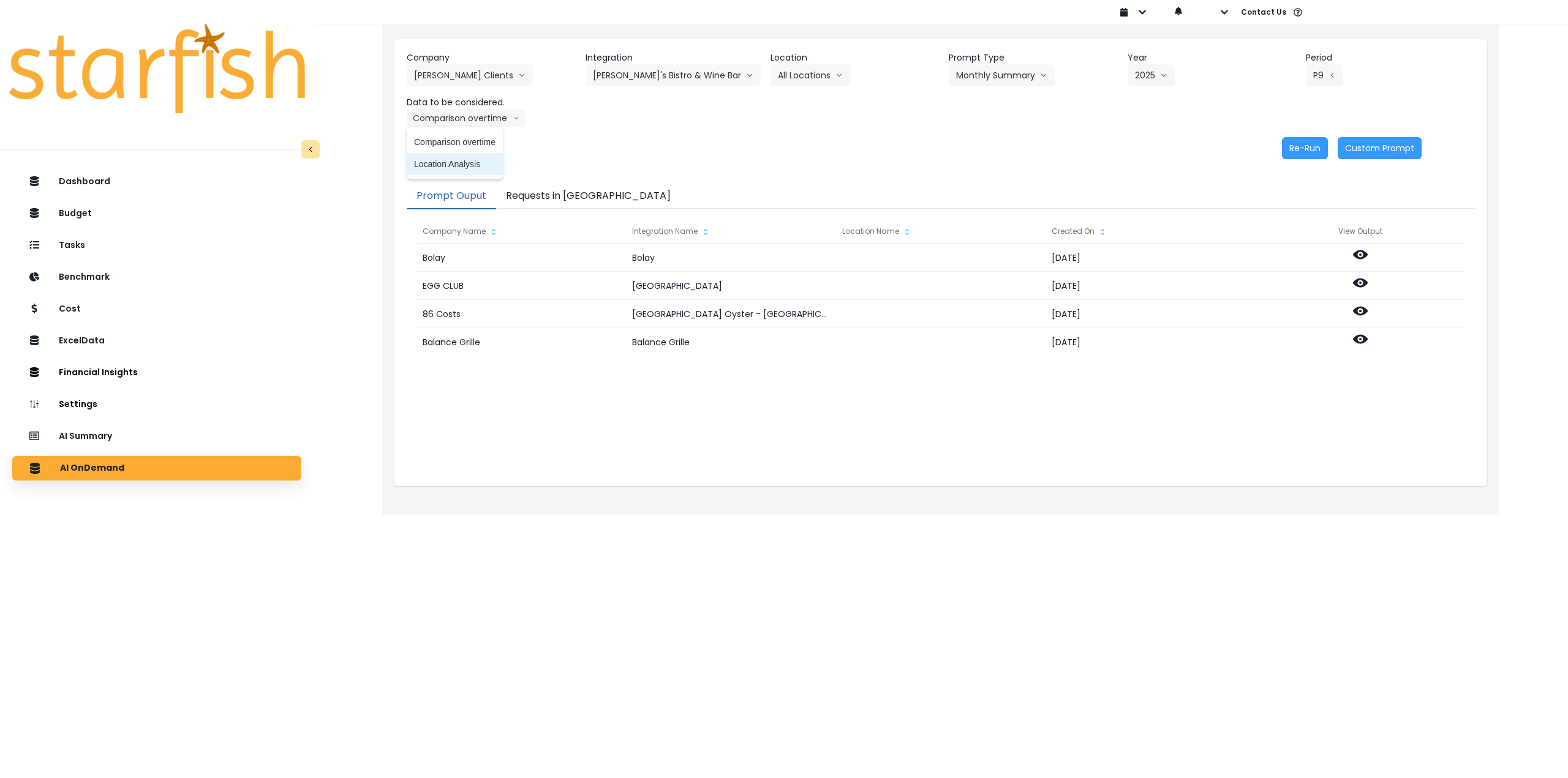
click at [471, 165] on span "Location Analysis" at bounding box center [454, 164] width 81 height 12
click at [1307, 147] on button "Re-Run" at bounding box center [1305, 148] width 46 height 22
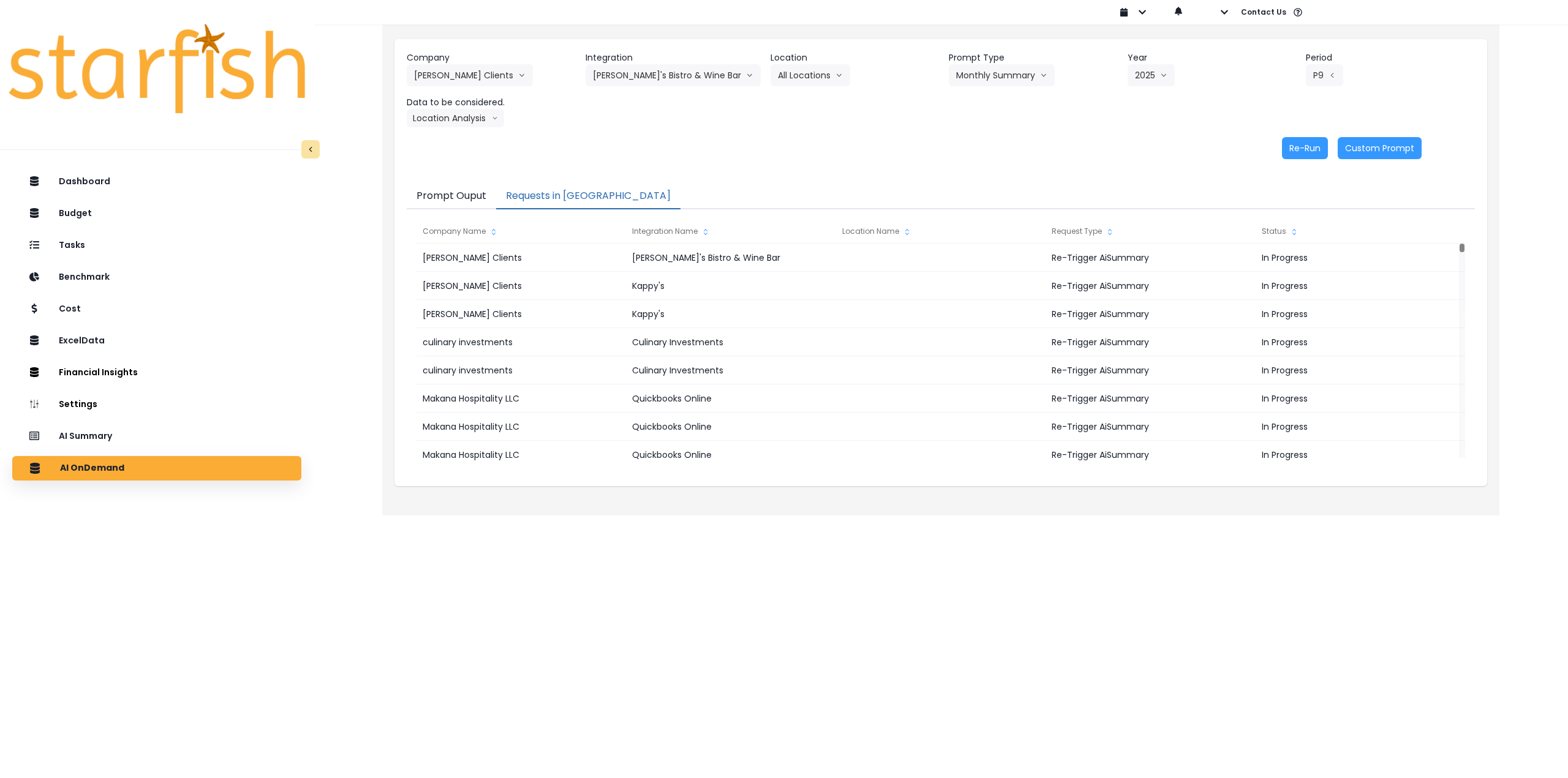
click at [551, 193] on button "Requests in [GEOGRAPHIC_DATA]" at bounding box center [588, 197] width 184 height 26
